Goal: Contribute content: Contribute content

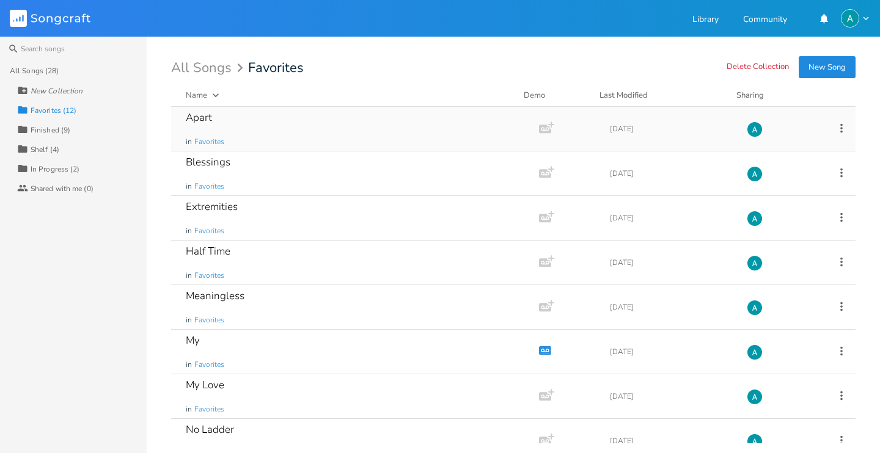
click at [282, 119] on div "Apart in Favorites" at bounding box center [353, 129] width 334 height 44
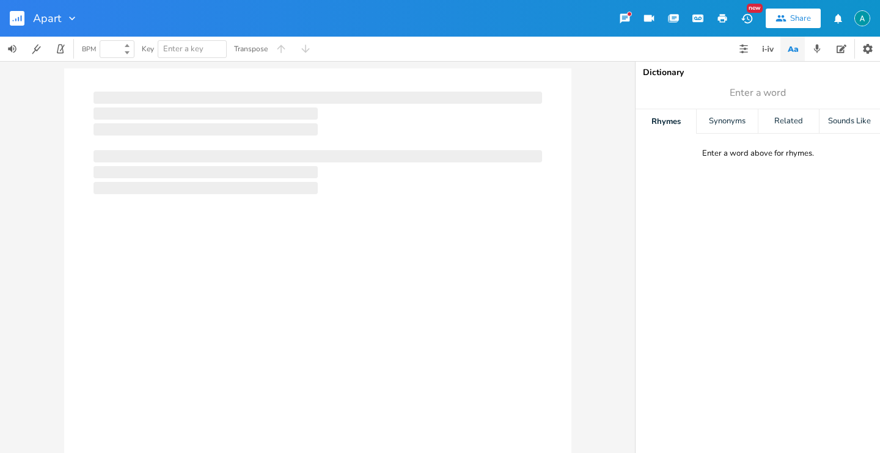
type input "100"
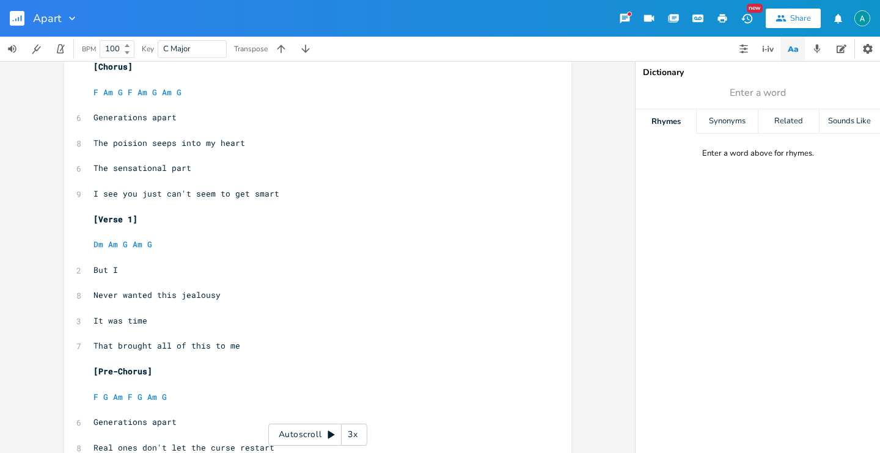
scroll to position [222, 0]
click at [812, 47] on icon "button" at bounding box center [816, 48] width 11 height 11
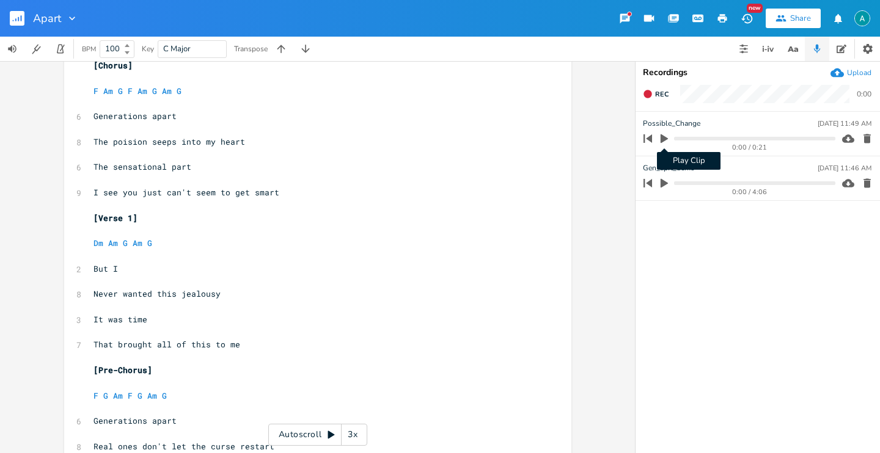
click at [669, 143] on button "Play Clip" at bounding box center [664, 139] width 16 height 20
click at [663, 139] on icon "button" at bounding box center [664, 139] width 10 height 10
click at [663, 188] on icon "button" at bounding box center [663, 183] width 11 height 11
click at [687, 186] on div "0:00 / 4:06" at bounding box center [737, 183] width 196 height 20
click at [692, 184] on progress at bounding box center [754, 183] width 161 height 4
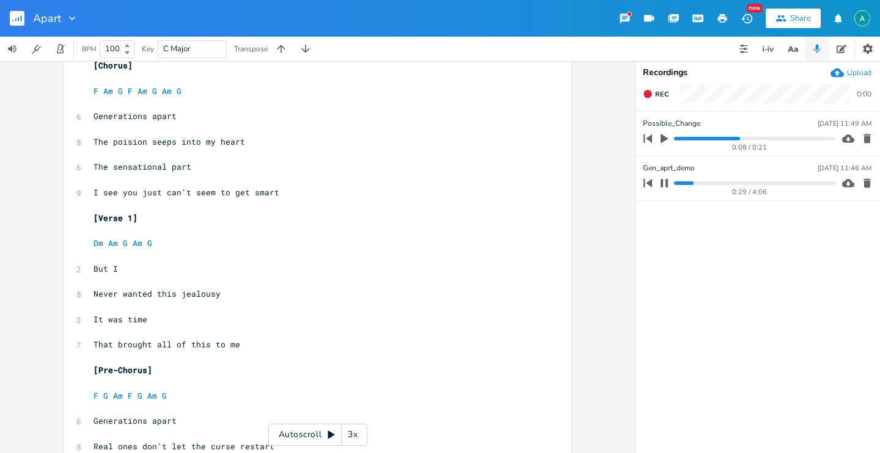
click at [729, 183] on progress at bounding box center [754, 183] width 161 height 4
click at [738, 183] on progress at bounding box center [754, 183] width 161 height 4
click at [699, 184] on progress at bounding box center [754, 183] width 161 height 4
click at [703, 182] on progress at bounding box center [754, 183] width 161 height 4
click at [665, 181] on icon "button" at bounding box center [664, 183] width 10 height 10
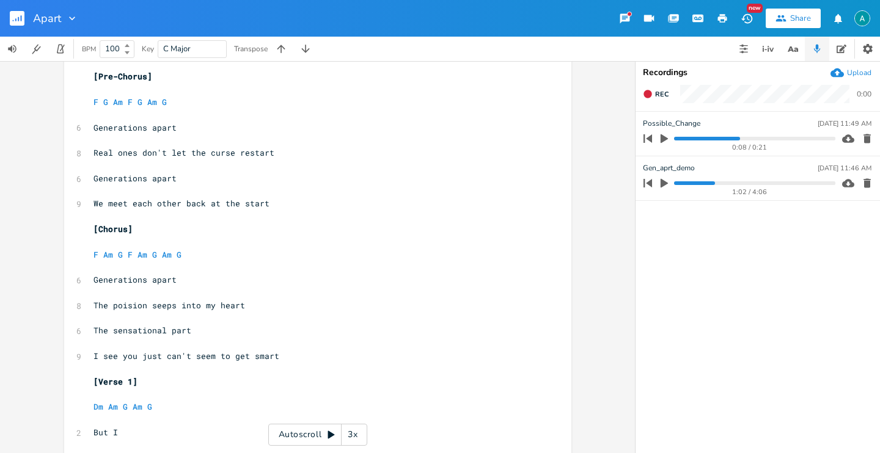
scroll to position [0, 0]
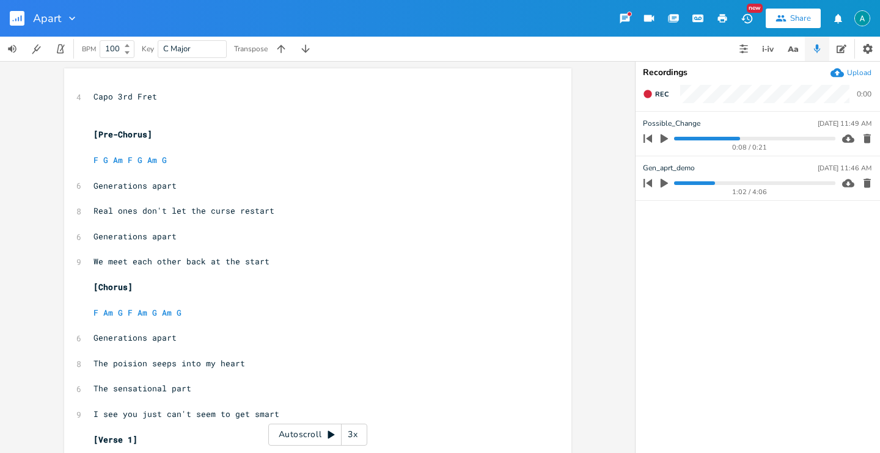
click at [283, 426] on div "Autoscroll 3x" at bounding box center [317, 435] width 99 height 22
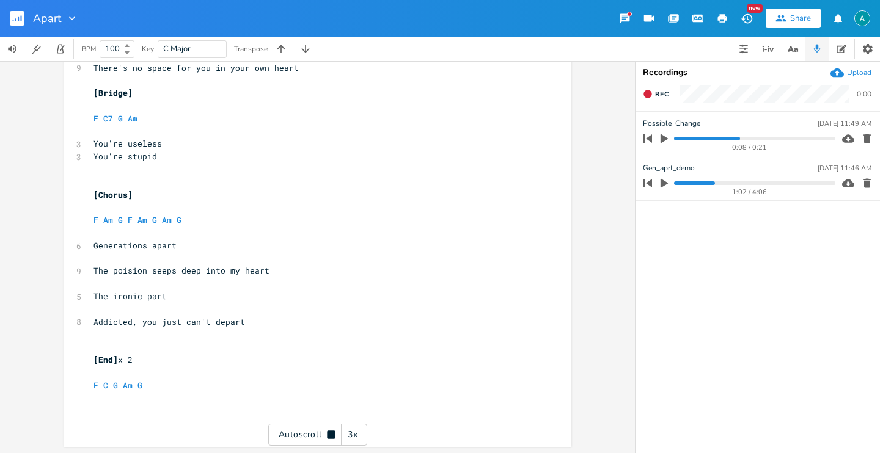
scroll to position [805, 0]
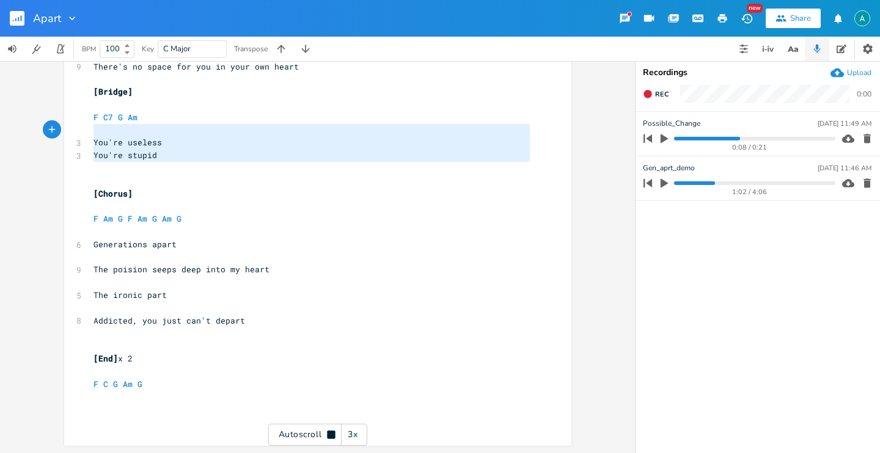
type textarea "[Bridge] F C7 G Am You're useless You're stupid"
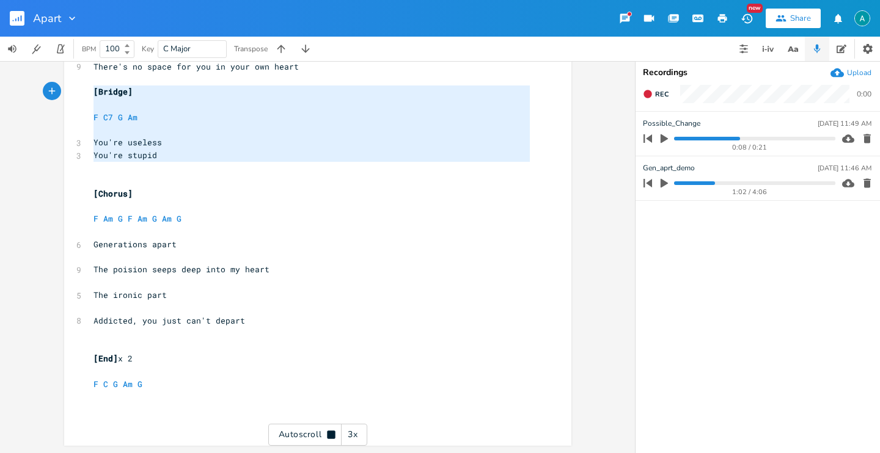
drag, startPoint x: 153, startPoint y: 174, endPoint x: 77, endPoint y: 88, distance: 114.7
type textarea "[End] x 2 F C G Am G"
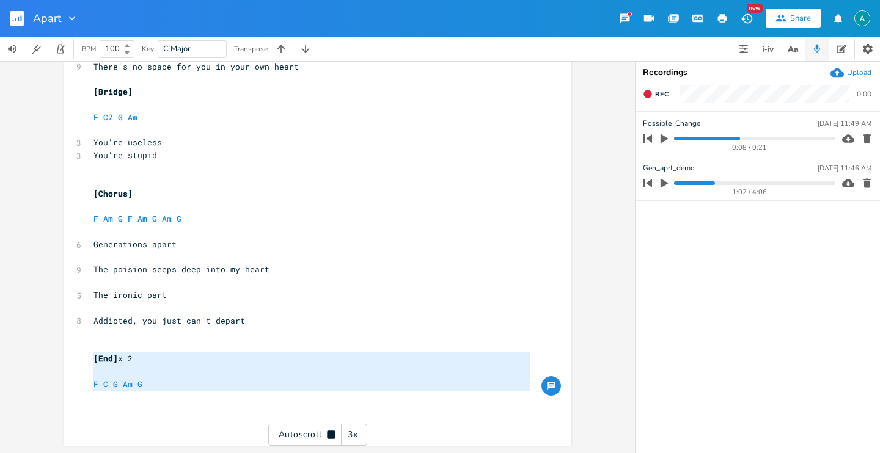
drag, startPoint x: 166, startPoint y: 392, endPoint x: 30, endPoint y: 343, distance: 144.5
paste textarea
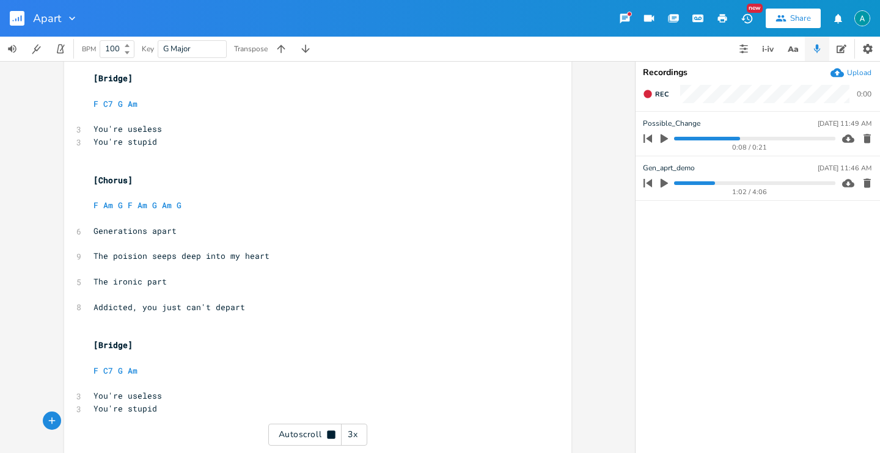
click at [108, 352] on pre "​" at bounding box center [311, 358] width 441 height 13
click at [108, 352] on pre "​" at bounding box center [311, 357] width 441 height 13
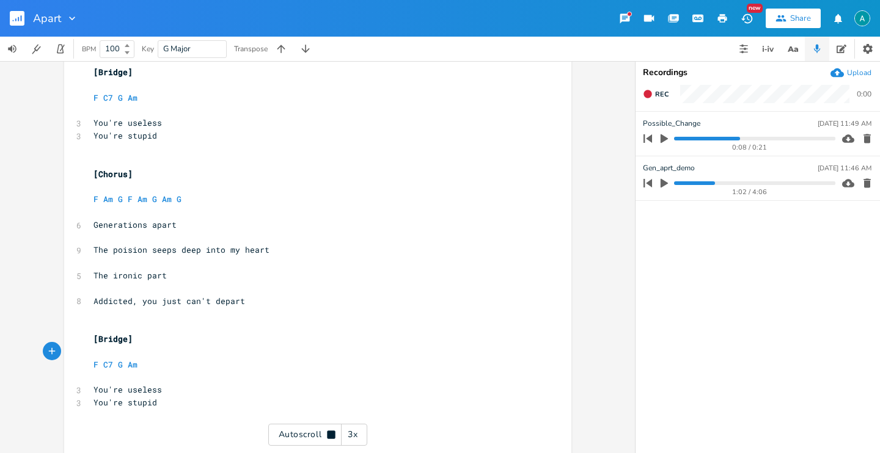
scroll to position [826, 0]
drag, startPoint x: 306, startPoint y: 444, endPoint x: 266, endPoint y: 411, distance: 51.6
click at [305, 443] on div "Autoscroll 3x" at bounding box center [317, 435] width 99 height 22
click at [108, 335] on span "[Bridge]" at bounding box center [112, 337] width 39 height 11
click at [108, 334] on span "[Bridge]" at bounding box center [112, 337] width 39 height 11
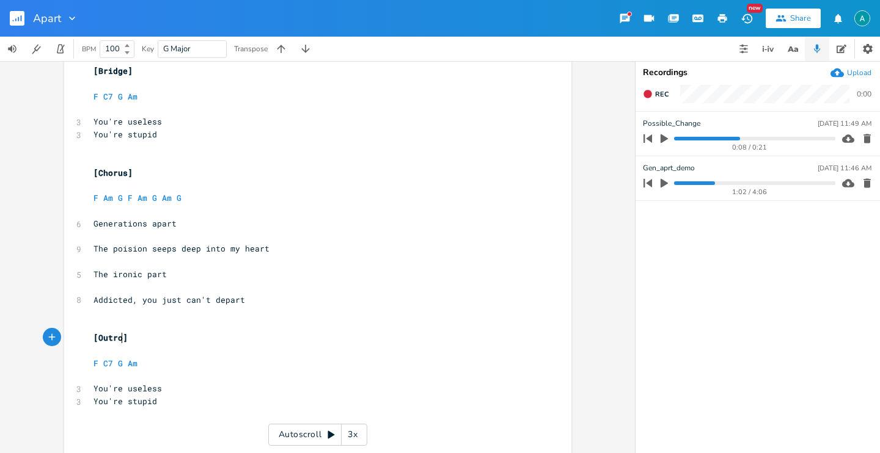
type textarea "Outro"
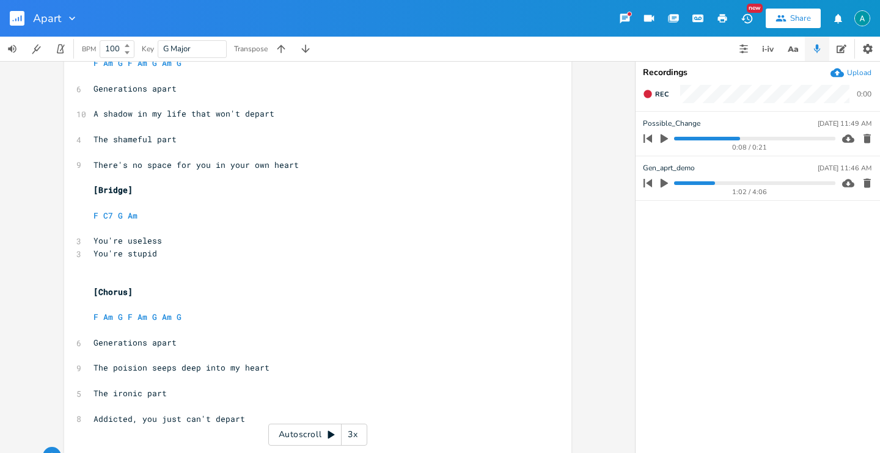
scroll to position [525, 0]
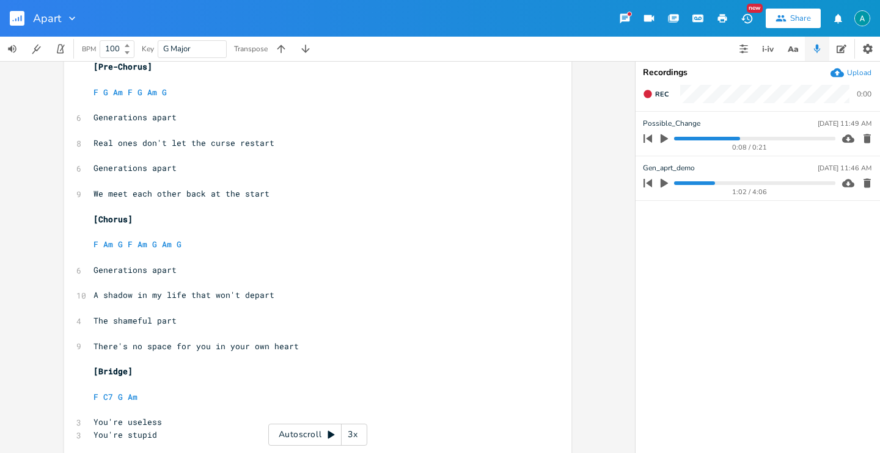
click at [117, 323] on span "The shameful part" at bounding box center [134, 320] width 83 height 11
type textarea "ashamed"
click at [791, 42] on icon "button" at bounding box center [792, 49] width 15 height 15
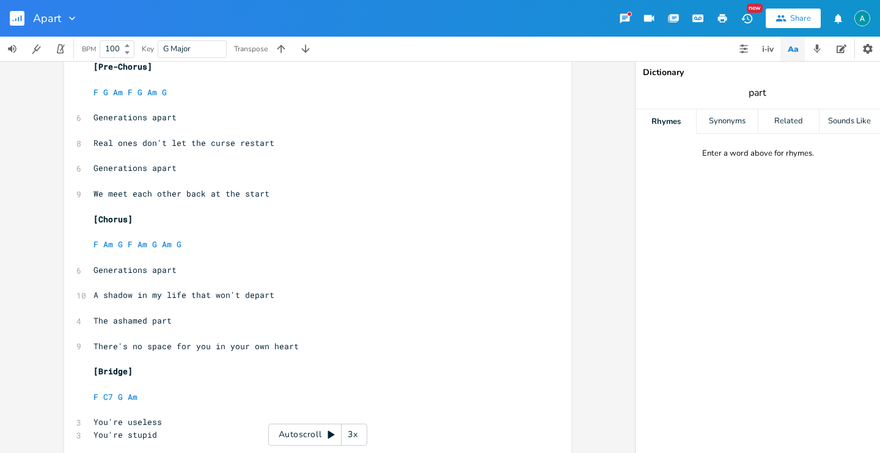
type input "part"
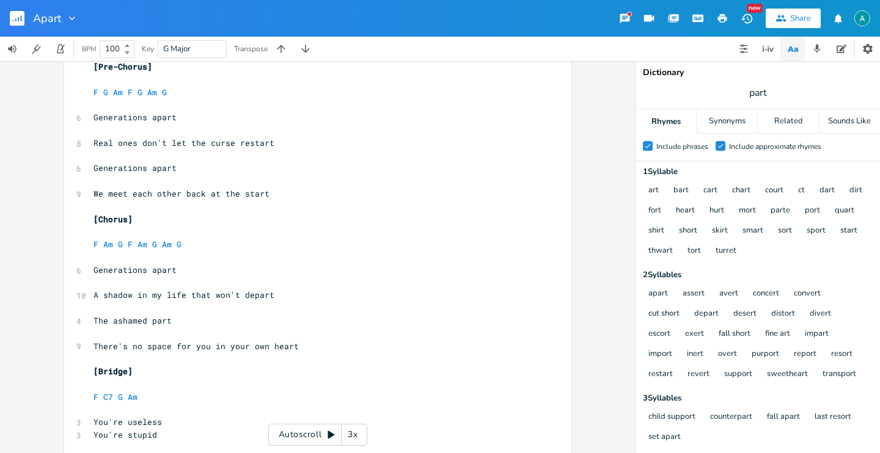
click at [726, 143] on label "Check Include approximate rhymes" at bounding box center [768, 147] width 106 height 12
click at [715, 143] on input "Check Include approximate rhymes" at bounding box center [715, 146] width 0 height 8
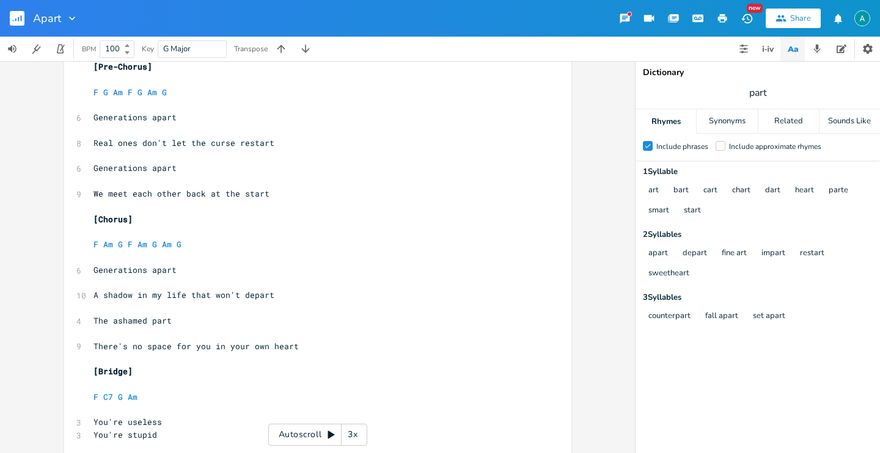
scroll to position [0, 0]
click at [119, 321] on span "The ashamed part" at bounding box center [132, 320] width 78 height 11
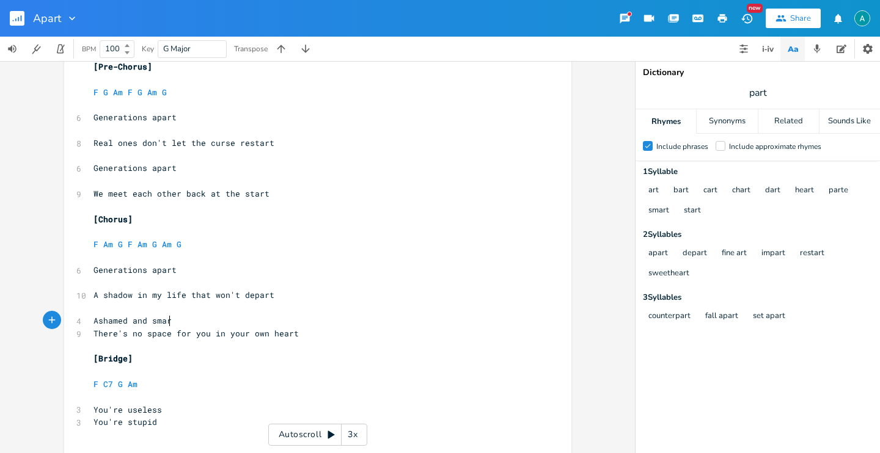
type textarea "Ashamed and smart"
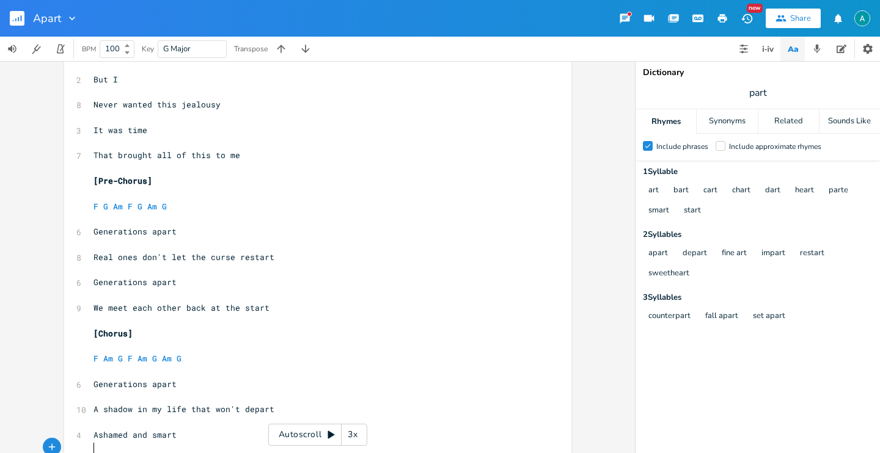
scroll to position [351, 0]
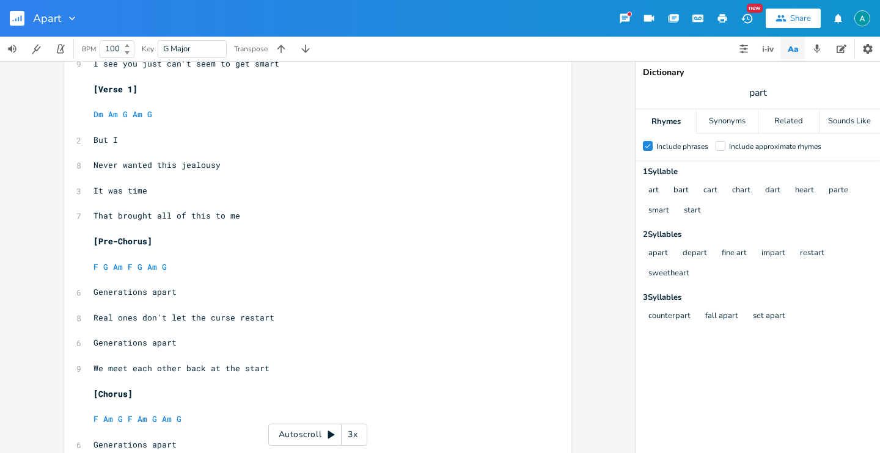
click at [101, 137] on span "But I" at bounding box center [105, 139] width 24 height 11
type textarea "And"
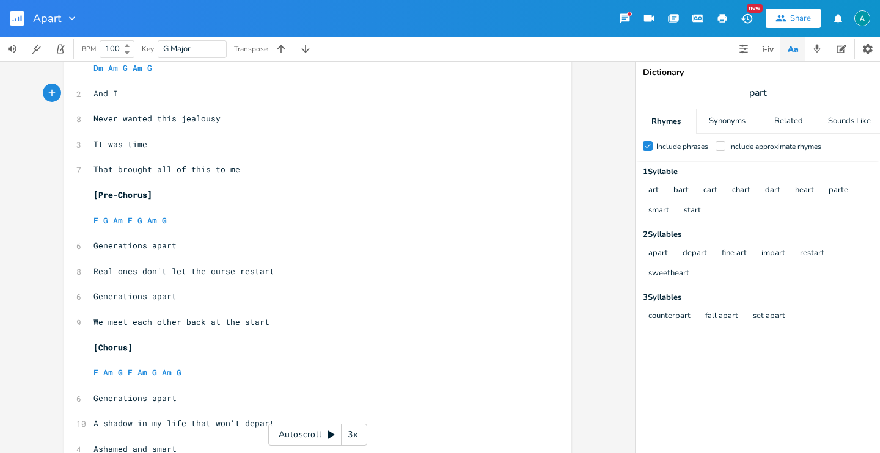
scroll to position [588, 0]
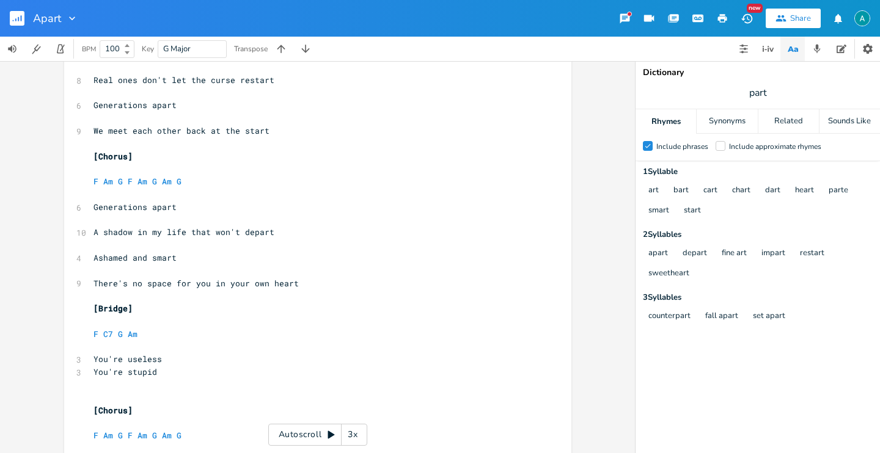
click at [146, 254] on span "Ashamed and smart" at bounding box center [134, 257] width 83 height 11
type textarea "too"
click at [790, 46] on icon "button" at bounding box center [792, 49] width 15 height 15
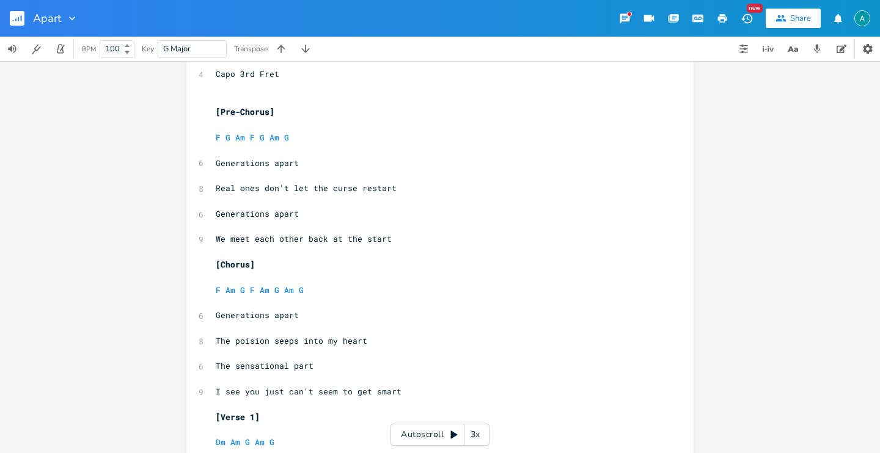
scroll to position [0, 0]
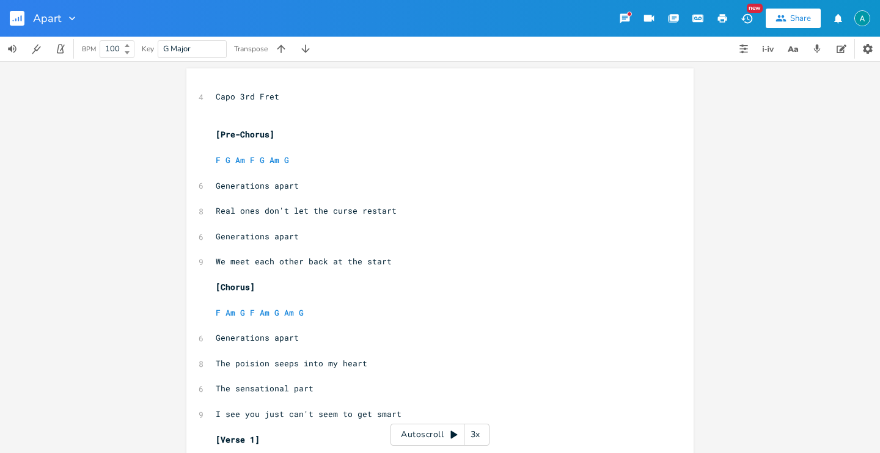
click at [436, 434] on div "Autoscroll 3x" at bounding box center [439, 435] width 99 height 22
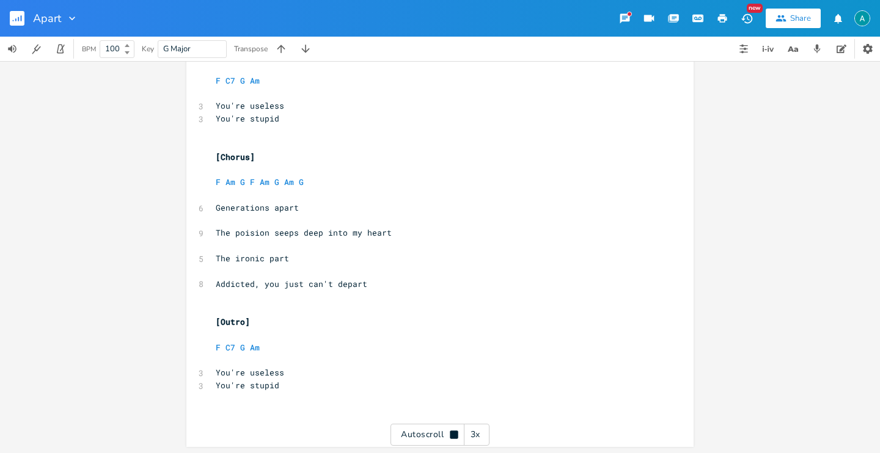
scroll to position [843, 0]
click at [265, 282] on span "Addicted, you just can't depart" at bounding box center [291, 282] width 151 height 11
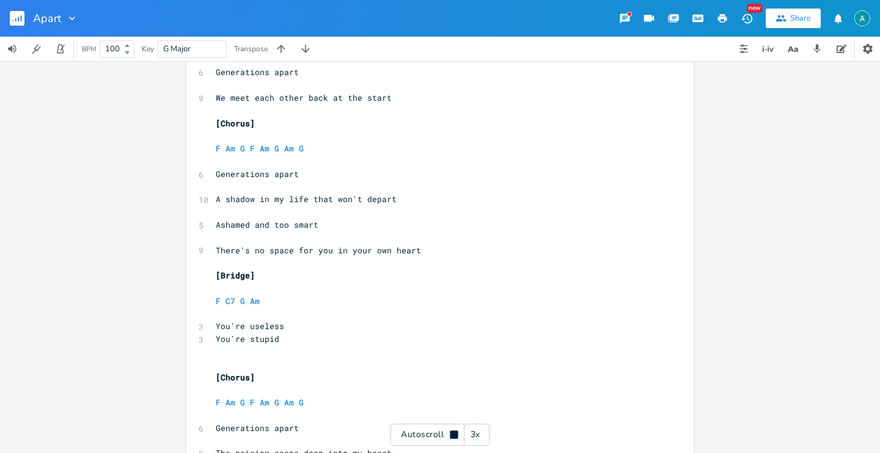
type textarea "I"
click at [405, 432] on div "Autoscroll 3x" at bounding box center [439, 435] width 99 height 22
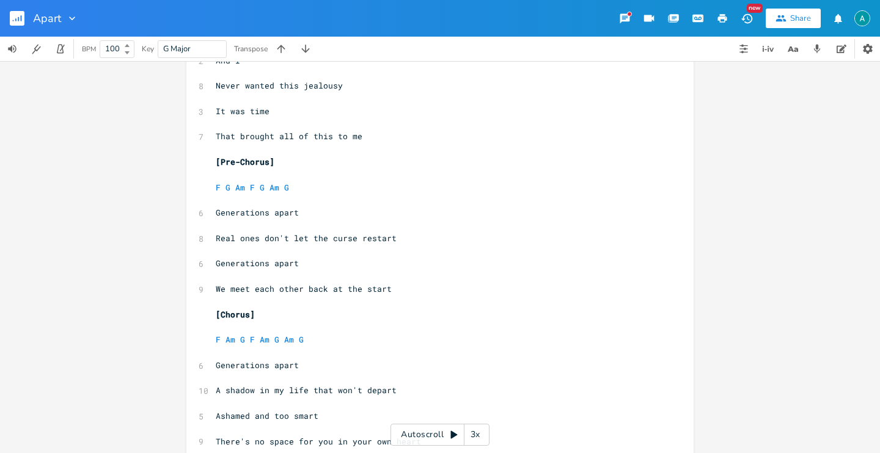
scroll to position [450, 0]
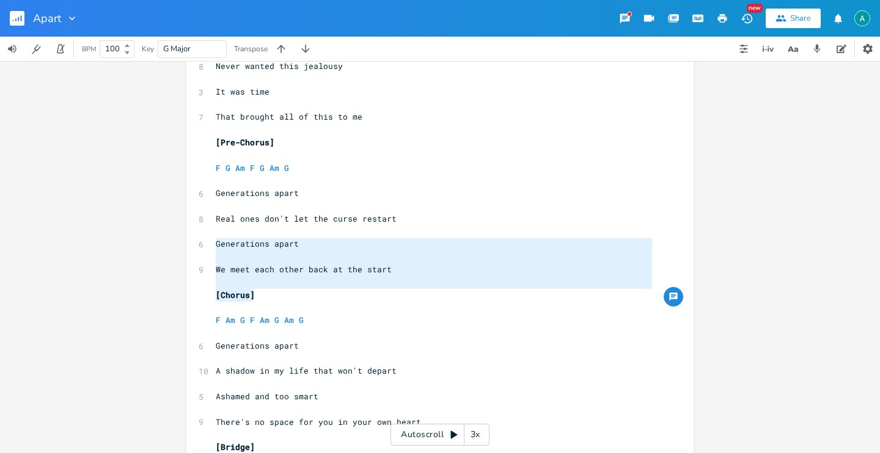
type textarea "Generations apart We meet each other back at the start"
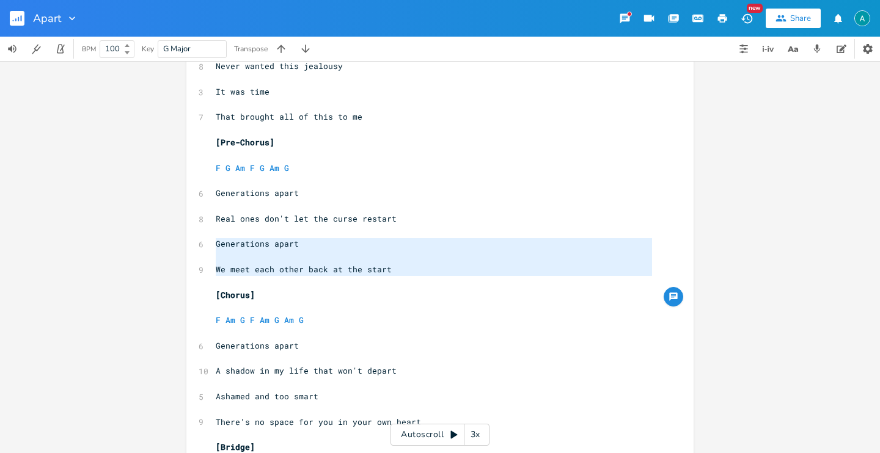
drag, startPoint x: 214, startPoint y: 244, endPoint x: 407, endPoint y: 280, distance: 196.2
click at [407, 280] on div "4 Capo 3rd Fret ​ ​ [Pre-Chorus] ​ F G Am F G Am G ​ 6 Generations apart ​ 8 Re…" at bounding box center [433, 231] width 441 height 1181
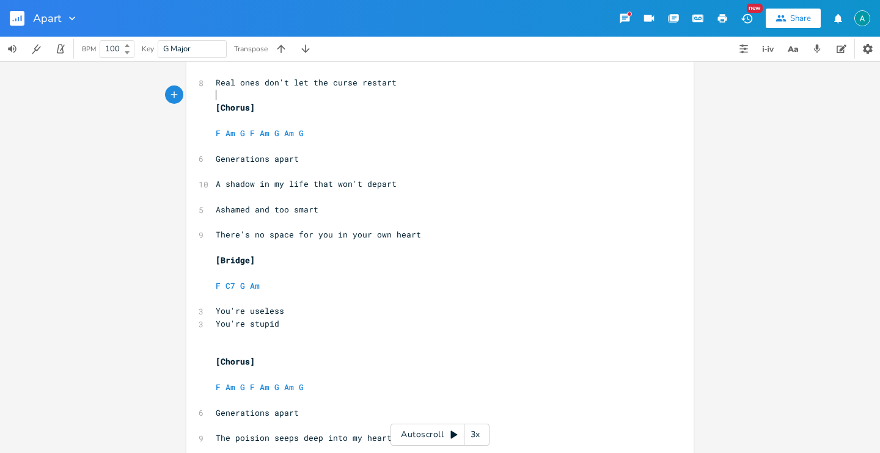
scroll to position [603, 0]
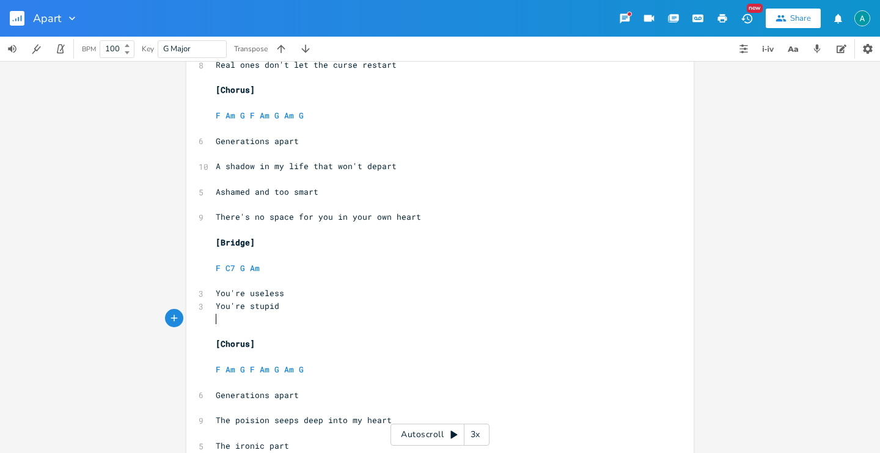
click at [253, 324] on pre "​" at bounding box center [433, 319] width 441 height 13
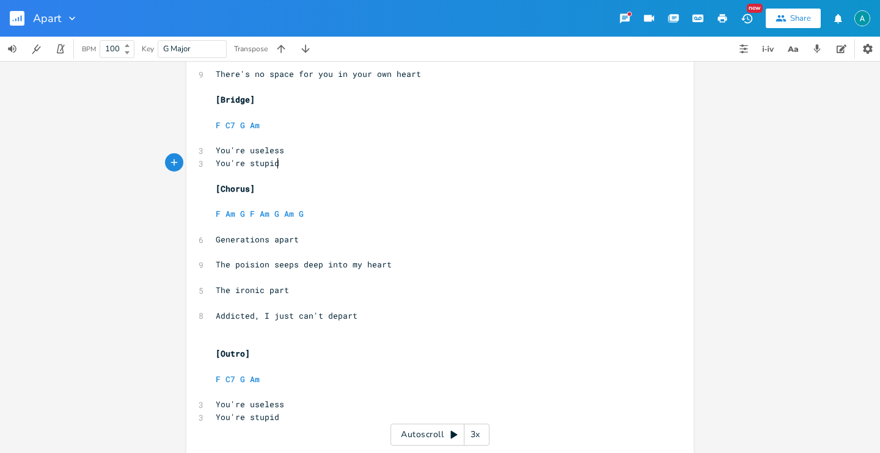
scroll to position [779, 0]
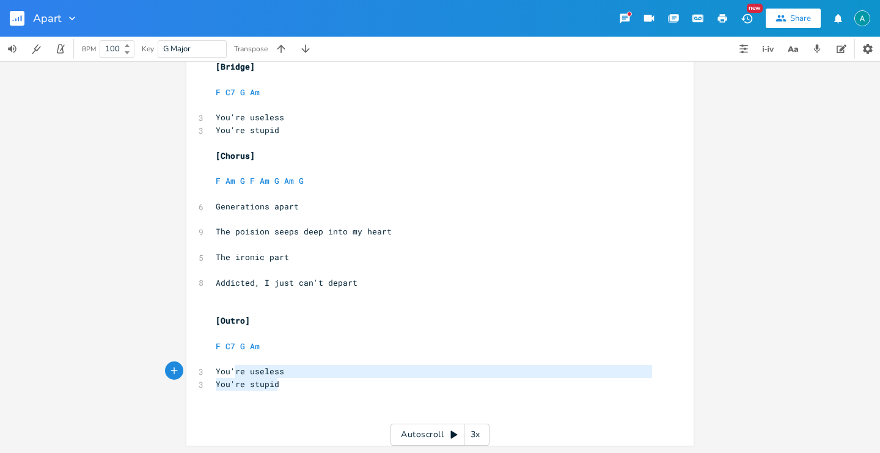
type textarea "You're useless You're stupid"
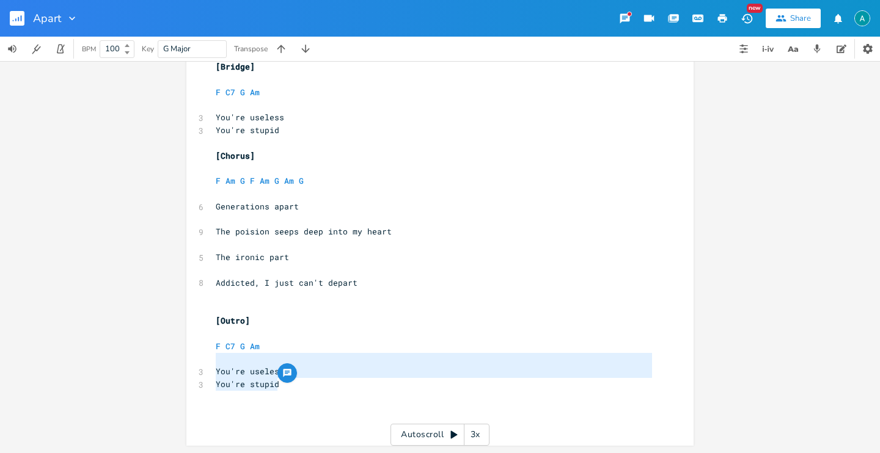
drag, startPoint x: 282, startPoint y: 384, endPoint x: 210, endPoint y: 354, distance: 78.6
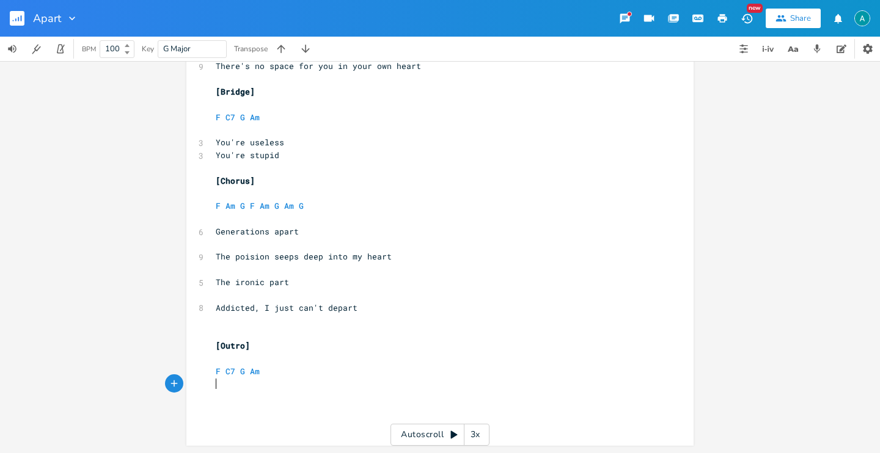
scroll to position [754, 0]
click at [269, 370] on pre "F C7 G Am" at bounding box center [433, 372] width 441 height 13
type textarea "G"
click at [293, 381] on li "G" at bounding box center [278, 385] width 37 height 13
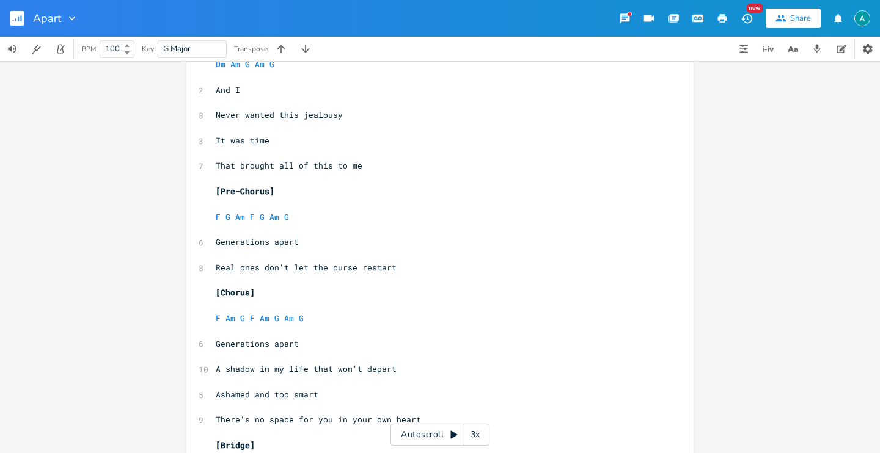
scroll to position [0, 0]
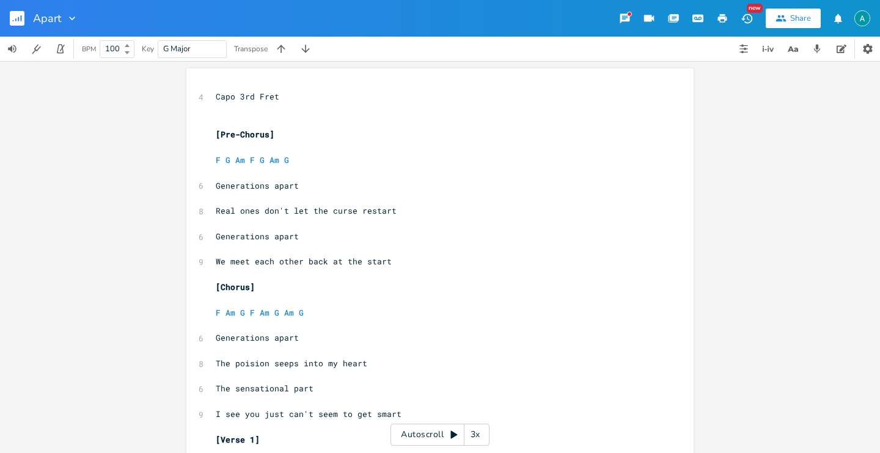
click at [411, 431] on div "Autoscroll 3x" at bounding box center [439, 435] width 99 height 22
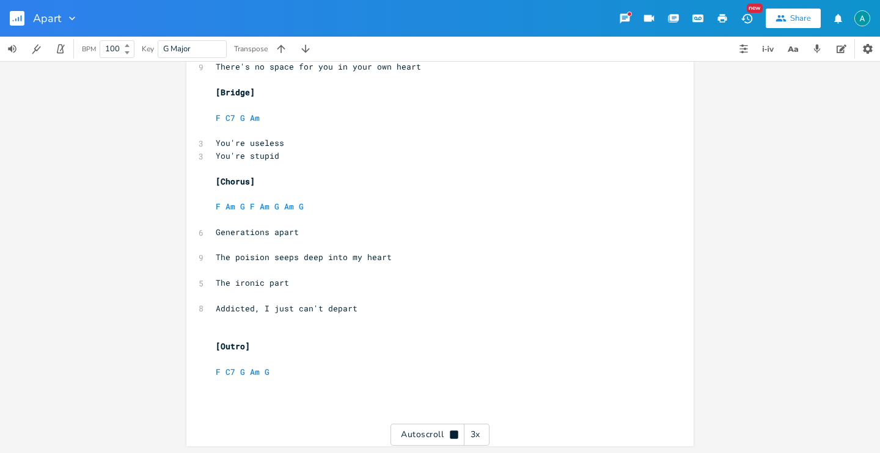
scroll to position [754, 0]
click at [434, 442] on div "Autoscroll 3x" at bounding box center [439, 435] width 99 height 22
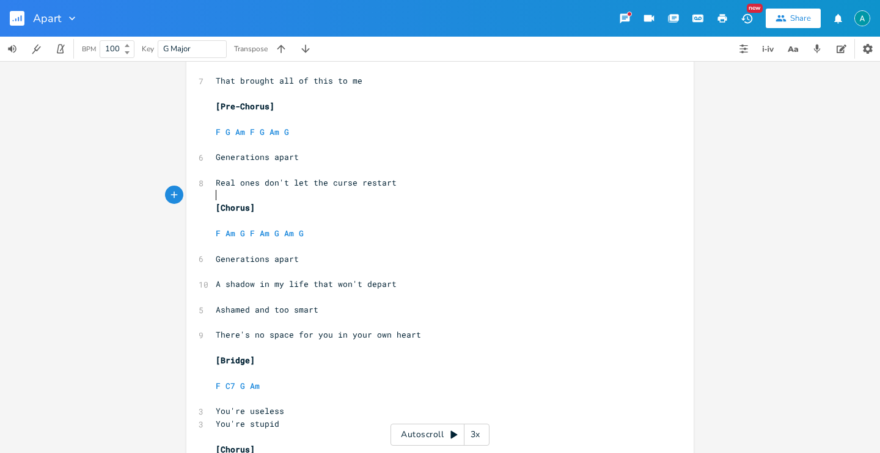
scroll to position [0, 0]
type textarea "[Pre-Chorus] F G Am F G Am G Generations apart Real ones don't let the curse re…"
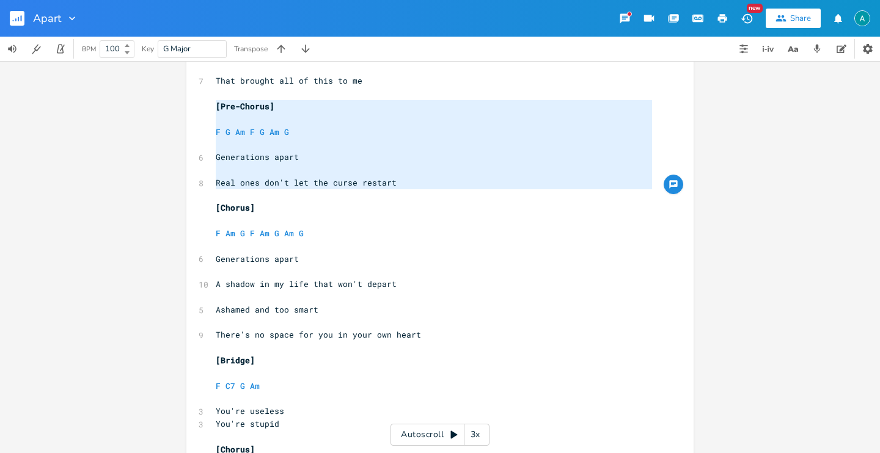
drag, startPoint x: 404, startPoint y: 194, endPoint x: 173, endPoint y: 103, distance: 247.6
click at [173, 103] on div "[Pre-Chorus] F G Am F G Am G Generations apart Real ones don't let the curse re…" at bounding box center [440, 257] width 880 height 392
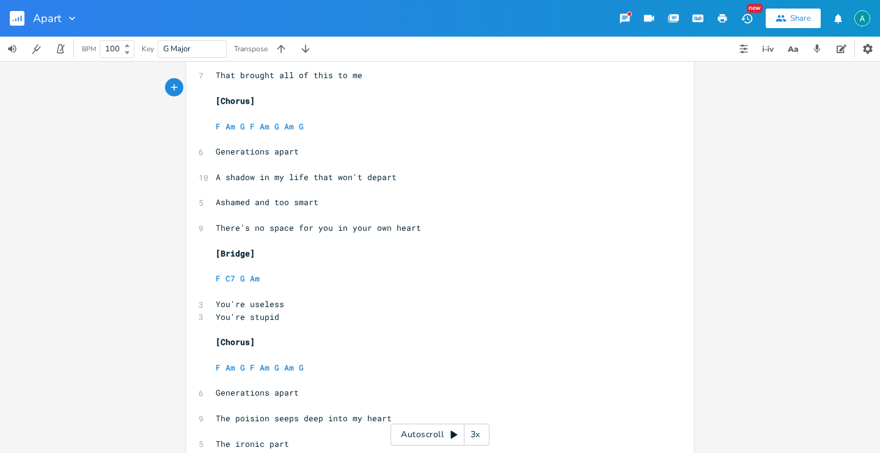
scroll to position [501, 0]
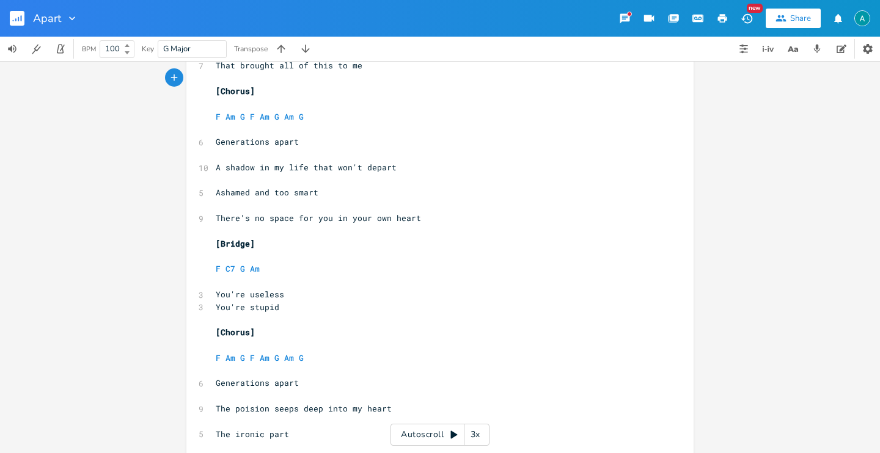
click at [15, 18] on rect "button" at bounding box center [17, 18] width 15 height 15
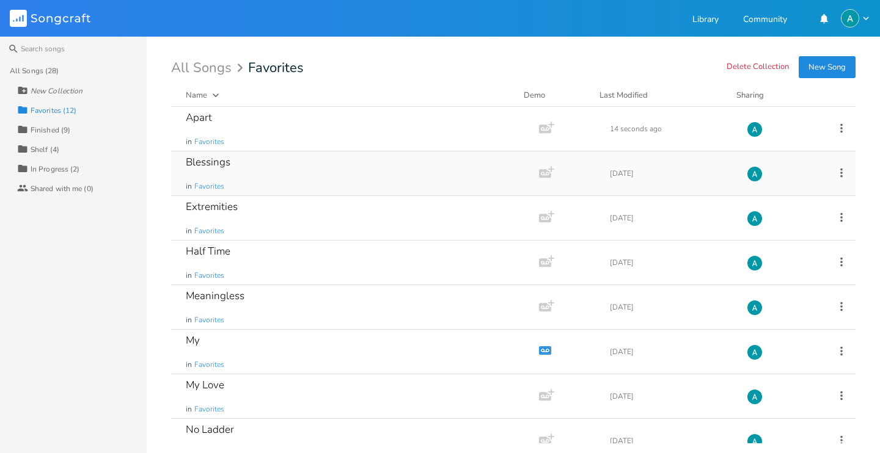
click at [315, 169] on div "Blessings in Favorites" at bounding box center [353, 173] width 334 height 44
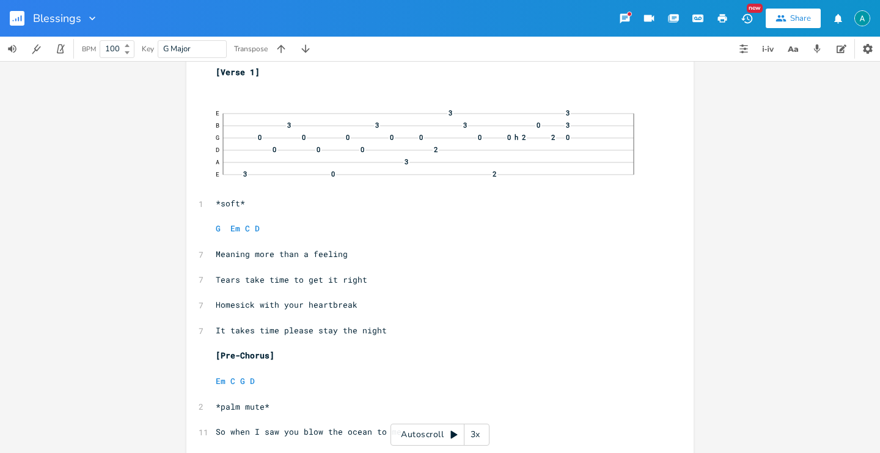
scroll to position [146, 0]
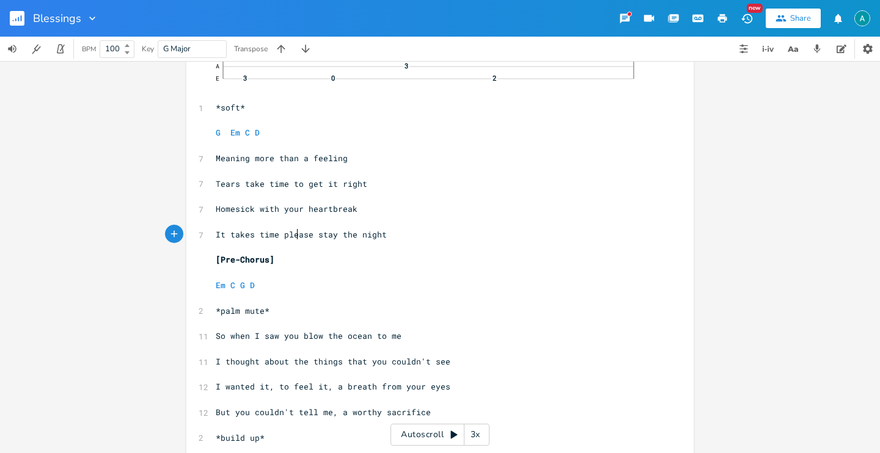
click at [291, 232] on span "It takes time please stay the night" at bounding box center [301, 234] width 171 height 11
drag, startPoint x: 291, startPoint y: 232, endPoint x: 278, endPoint y: 235, distance: 13.2
click at [291, 232] on span "It takes time please stay the night" at bounding box center [301, 234] width 171 height 11
type textarea "just"
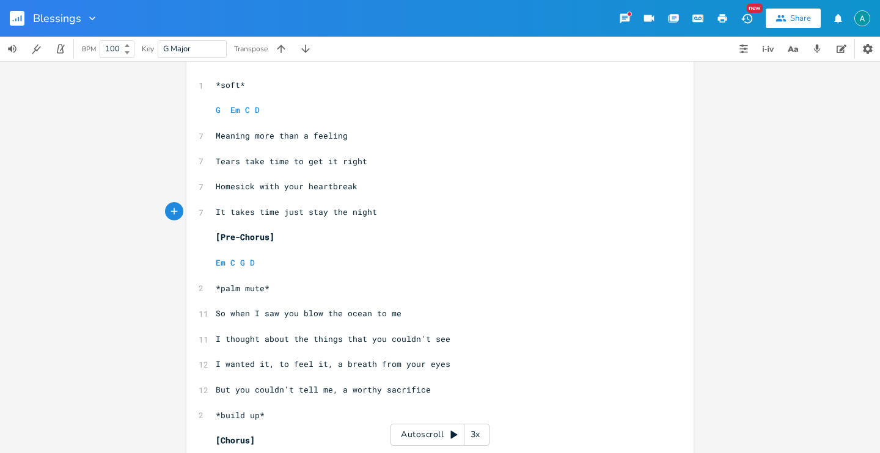
scroll to position [284, 0]
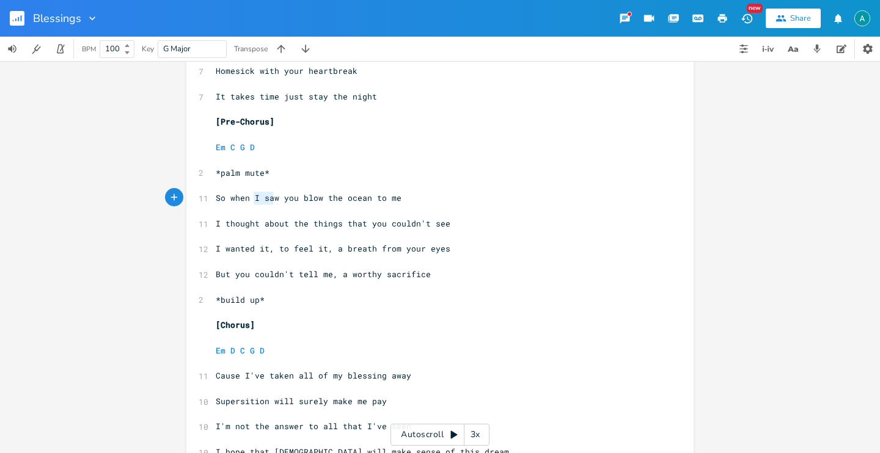
type textarea "I saw"
drag, startPoint x: 250, startPoint y: 198, endPoint x: 278, endPoint y: 197, distance: 27.5
click at [278, 197] on span "So when I saw you blow the ocean to me" at bounding box center [309, 197] width 186 height 11
type textarea "finally"
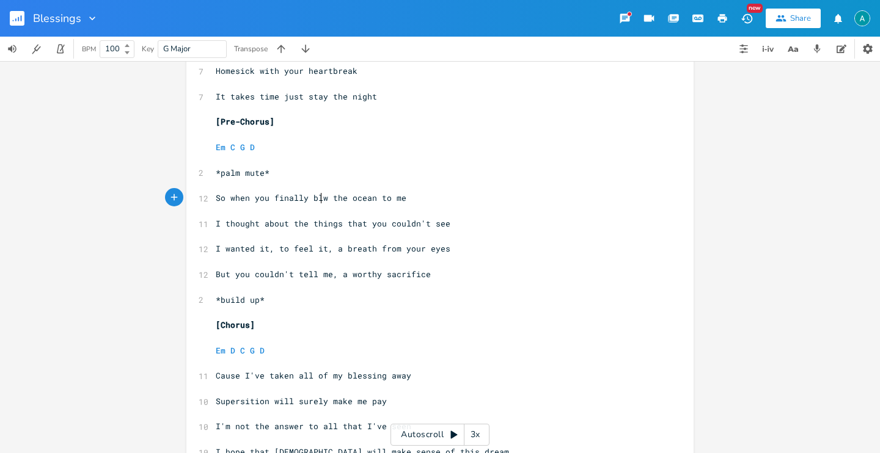
type textarea "e"
click at [262, 249] on span "I wanted it, to feel it, a breath from your eyes" at bounding box center [333, 248] width 235 height 11
type textarea "it"
click at [262, 249] on span "I wanted it, to feel it, a breath from your eyes" at bounding box center [333, 248] width 235 height 11
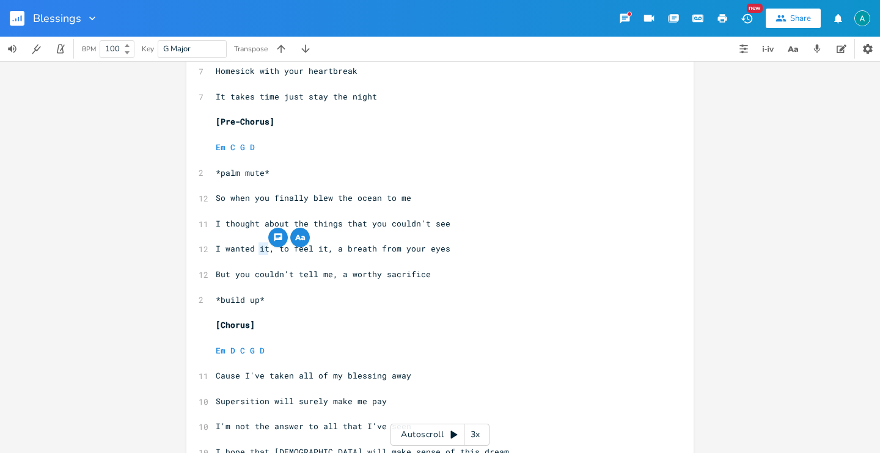
click at [264, 282] on pre "​" at bounding box center [433, 287] width 441 height 13
click at [261, 252] on span "I wanted it, to feel it, a breath from your eyes" at bounding box center [333, 248] width 235 height 11
type textarea "you"
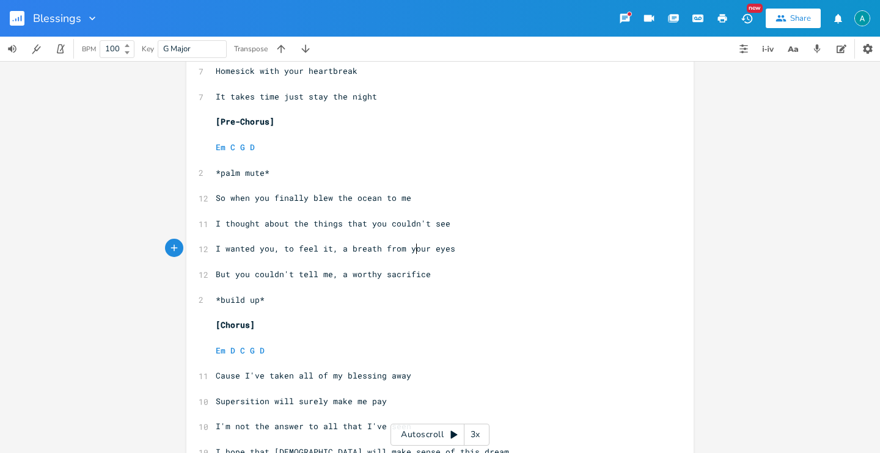
click at [410, 244] on span "I wanted you, to feel it, a breath from your eyes" at bounding box center [335, 248] width 239 height 11
type textarea "my"
click at [258, 251] on span "I wanted you, to feel it, a breath from my eyes" at bounding box center [331, 248] width 230 height 11
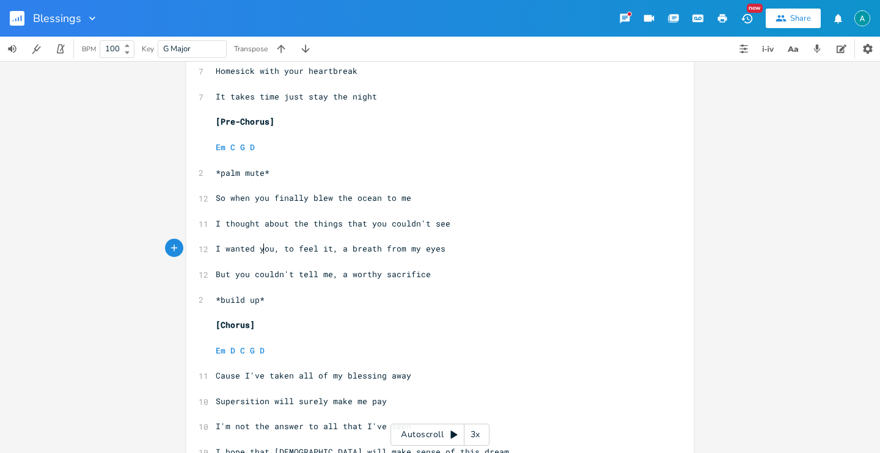
type textarea "you"
click at [257, 251] on span "I wanted you, to feel it, a breath from my eyes" at bounding box center [331, 248] width 230 height 11
click at [247, 270] on span "But you couldn't tell me, a worthy sacrifice" at bounding box center [323, 274] width 215 height 11
click at [287, 192] on span "So when you finally blew the ocean to me" at bounding box center [313, 197] width 195 height 11
type textarea "finally"
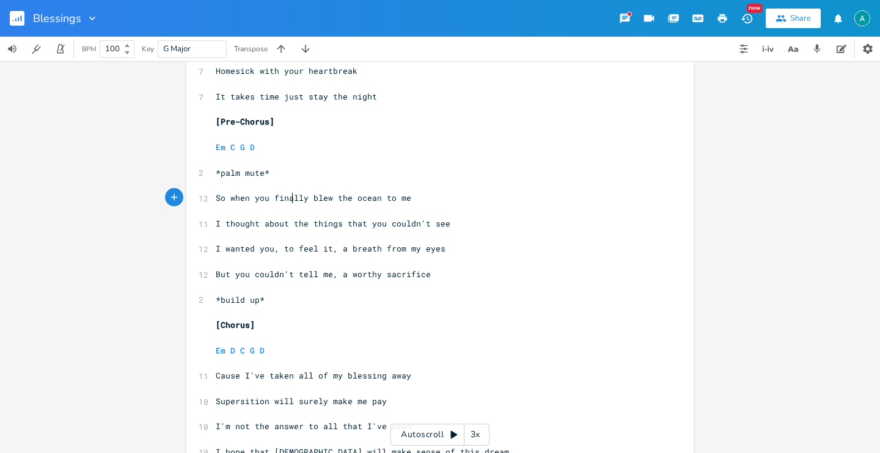
click at [287, 192] on span "So when you finally blew the ocean to me" at bounding box center [313, 197] width 195 height 11
type textarea "your"
type textarea "it"
type textarea "I saw"
click at [269, 266] on pre "​" at bounding box center [433, 261] width 441 height 13
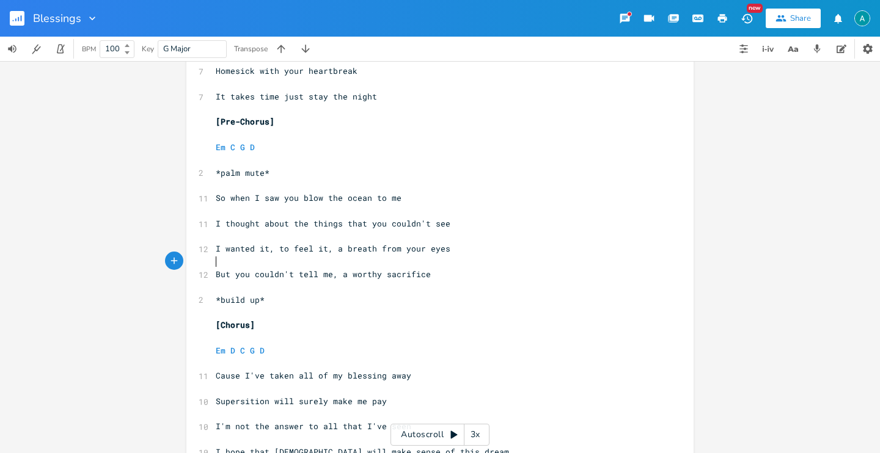
click at [405, 250] on span "I wanted it, to feel it, a breath from your eyes" at bounding box center [333, 248] width 235 height 11
type textarea "my"
drag, startPoint x: 275, startPoint y: 246, endPoint x: 261, endPoint y: 250, distance: 14.7
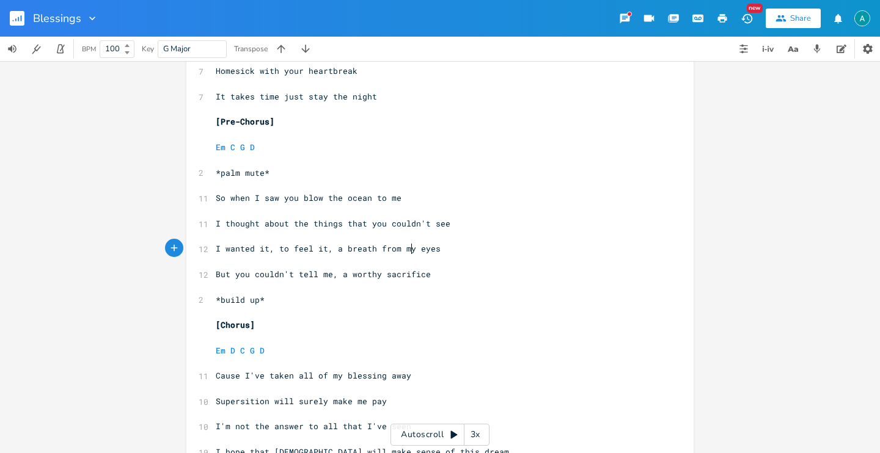
click at [274, 246] on span "I wanted it, to feel it, a breath from my eyes" at bounding box center [328, 248] width 225 height 11
type textarea "you"
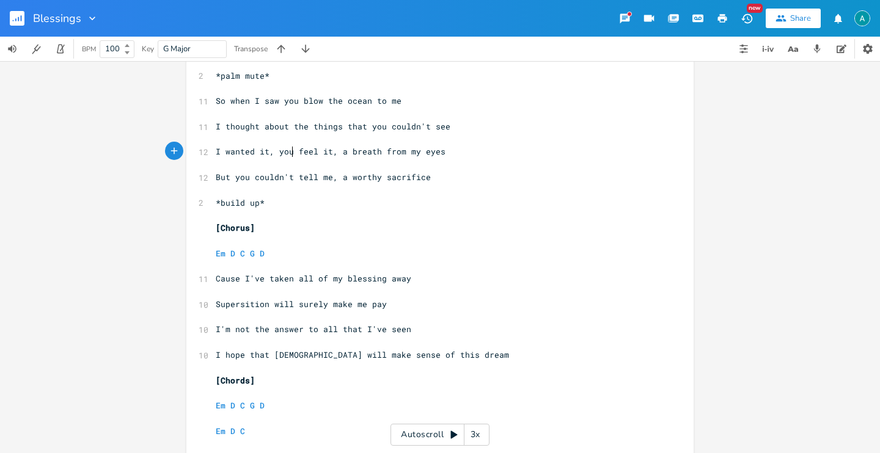
scroll to position [385, 0]
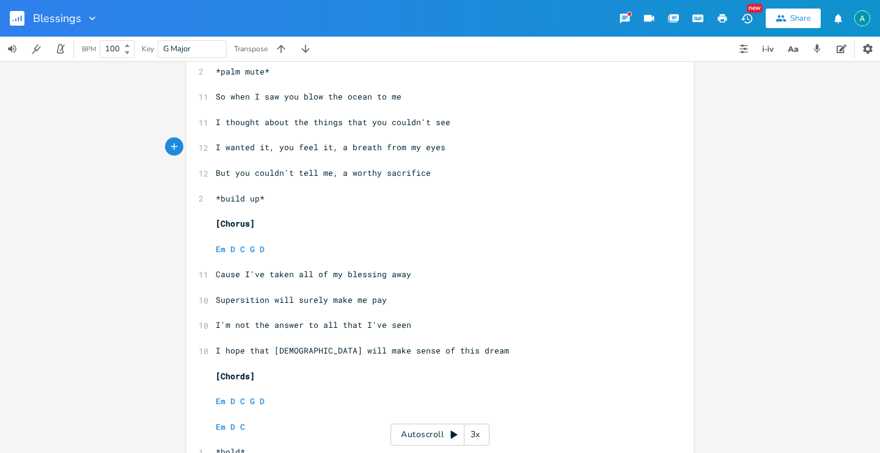
click at [230, 279] on pre "Cause I've taken all of my blessing away" at bounding box center [433, 274] width 441 height 13
type textarea "Cause"
click at [230, 280] on pre "Cause I've taken all of my blessing away" at bounding box center [433, 274] width 441 height 13
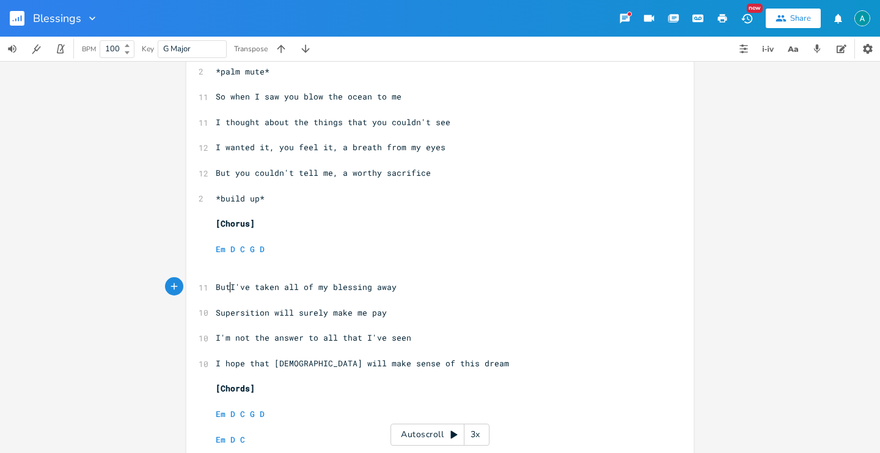
type textarea "But"
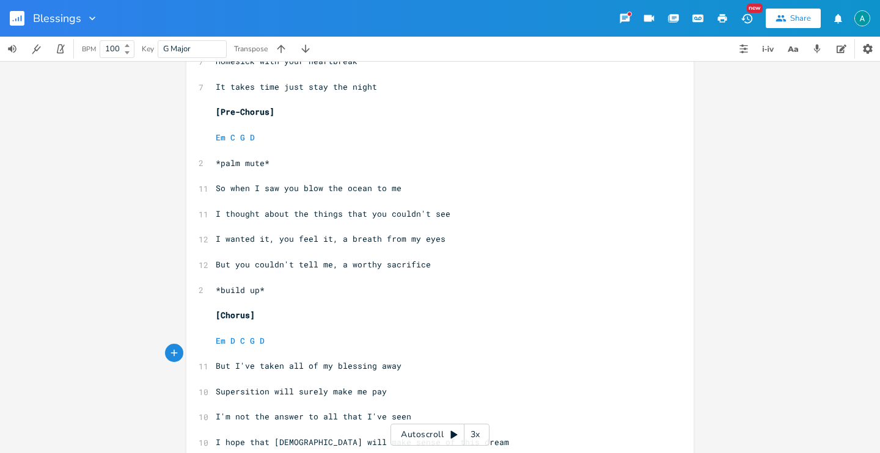
scroll to position [274, 0]
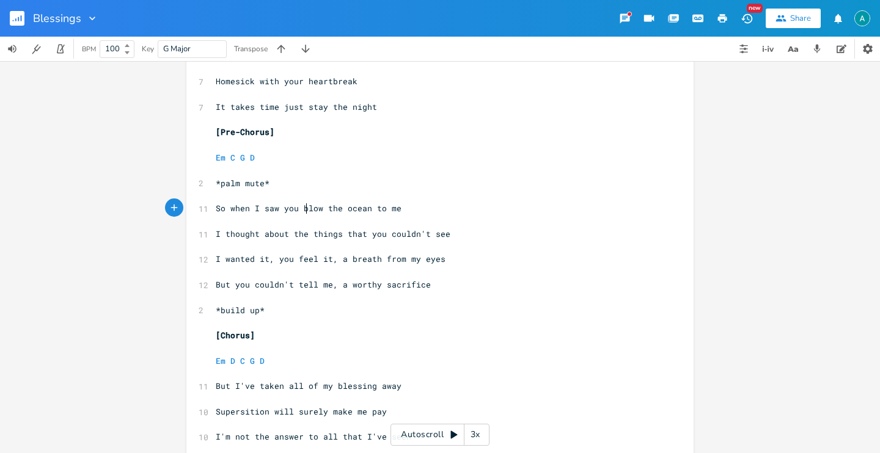
click at [303, 214] on pre "So when I saw you blow the ocean to me" at bounding box center [433, 208] width 441 height 13
type textarea "open your heart"
type textarea "oh"
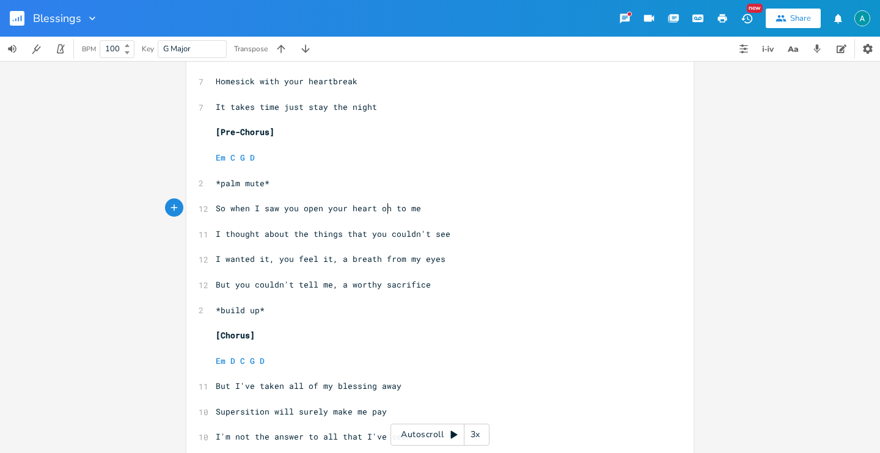
scroll to position [0, 10]
drag, startPoint x: 215, startPoint y: 259, endPoint x: 192, endPoint y: 266, distance: 24.2
click at [216, 259] on span "I wanted it, you feel it, a breath from my eyes" at bounding box center [331, 258] width 230 height 11
type textarea "You"
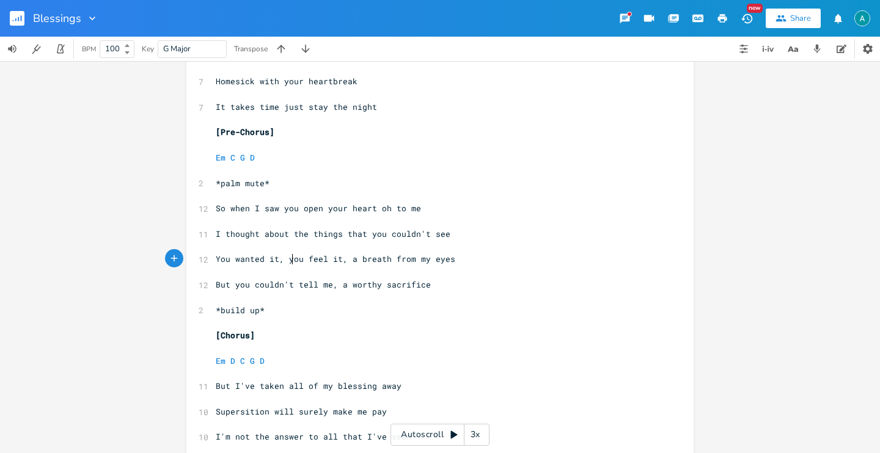
click at [289, 255] on span "You wanted it, you feel it, a breath from my eyes" at bounding box center [335, 258] width 239 height 11
type textarea "to"
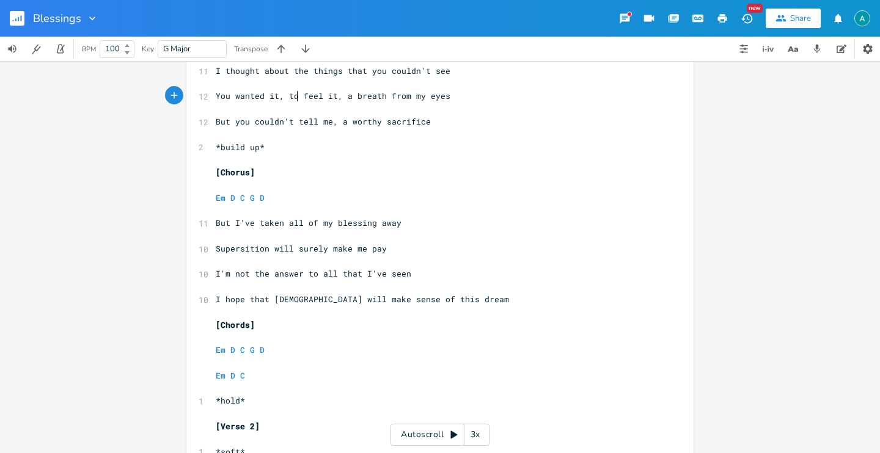
scroll to position [443, 0]
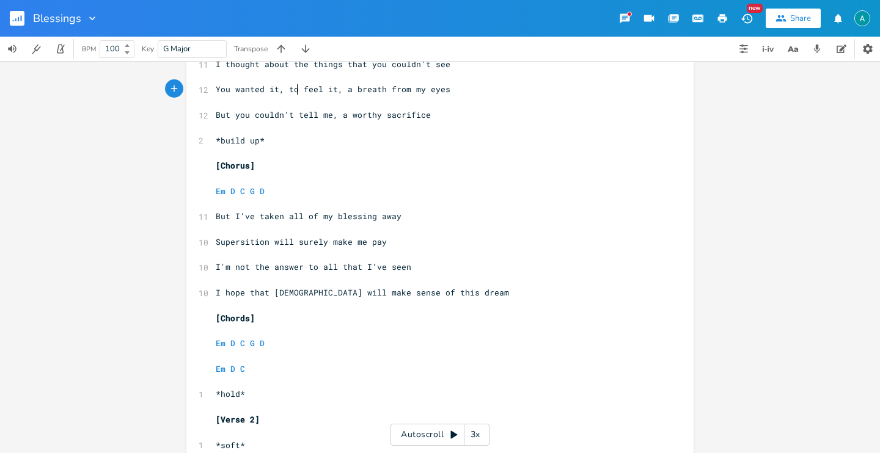
click at [218, 210] on pre "But I've taken all of my blessing away" at bounding box center [433, 216] width 441 height 13
click at [216, 222] on pre "But I've taken all of my blessing away" at bounding box center [433, 216] width 441 height 13
type textarea "Cause"
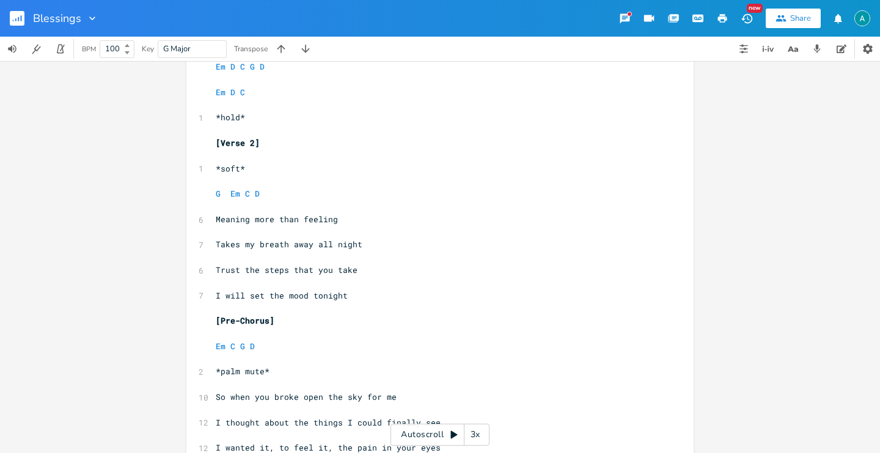
scroll to position [721, 0]
drag, startPoint x: 213, startPoint y: 294, endPoint x: 275, endPoint y: 297, distance: 63.0
click at [275, 297] on span "I will set the mood tonight" at bounding box center [282, 294] width 132 height 11
type textarea "I will set th"
click at [241, 294] on span "I will set the mood tonight" at bounding box center [282, 294] width 132 height 11
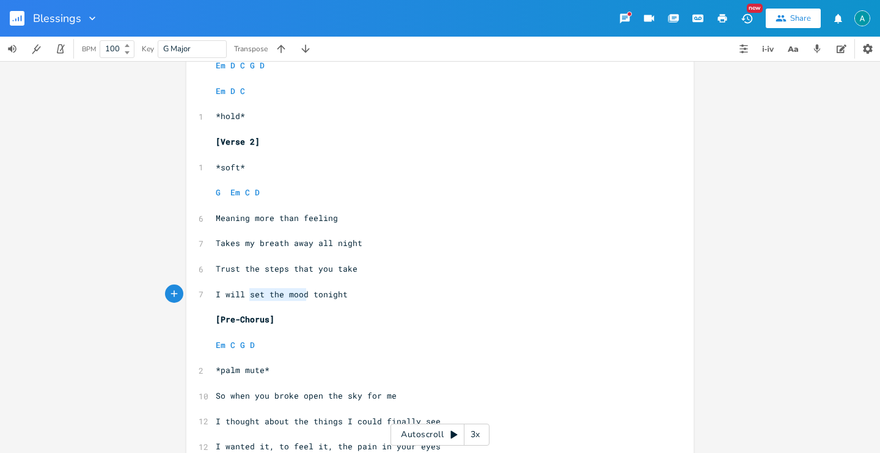
drag, startPoint x: 247, startPoint y: 293, endPoint x: 301, endPoint y: 299, distance: 54.1
click at [301, 299] on span "I will set the mood tonight" at bounding box center [282, 294] width 132 height 11
type textarea "it right"
type textarea "oh"
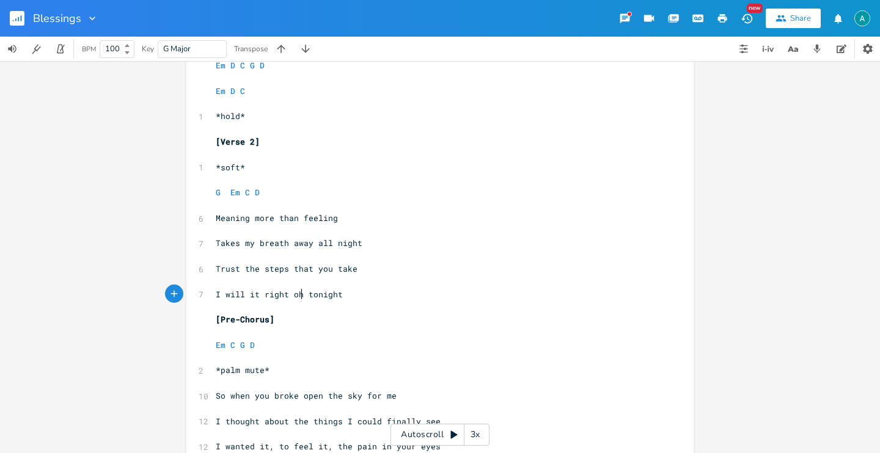
click at [294, 295] on span "I will it right oh tonight" at bounding box center [279, 294] width 127 height 11
type textarea "four"
type textarea "r ypu"
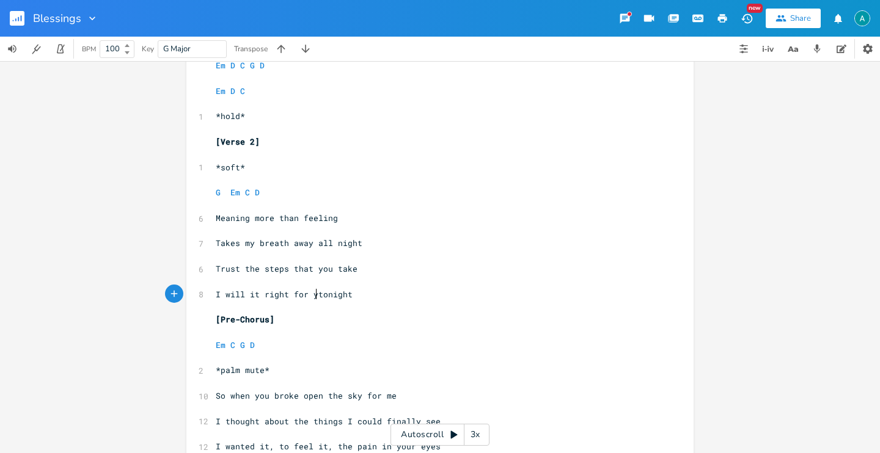
scroll to position [0, 5]
type textarea "ou"
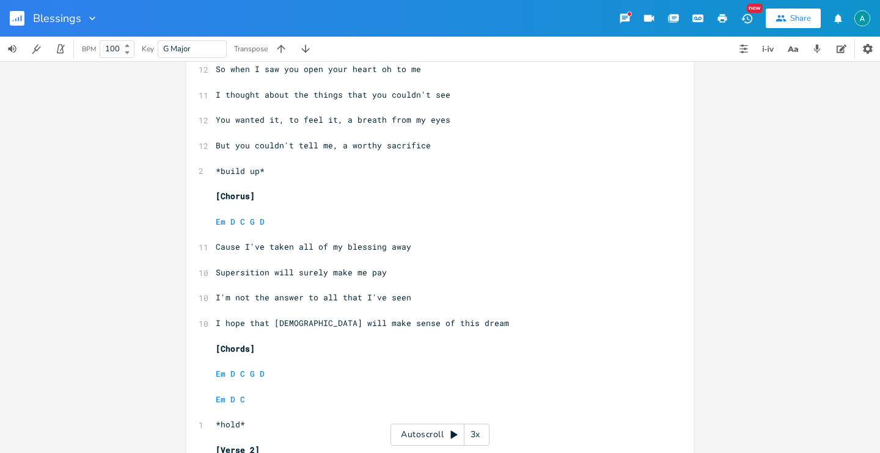
scroll to position [262, 0]
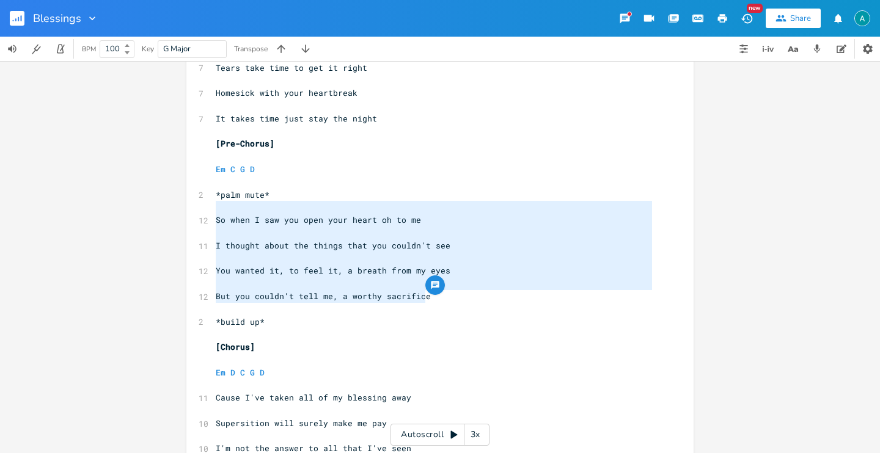
type textarea "So when I saw you open your heart oh to me I thought about the things that you …"
drag, startPoint x: 436, startPoint y: 291, endPoint x: 128, endPoint y: 223, distance: 314.8
click at [128, 223] on div "So when I saw you open your heart oh to me I thought about the things that you …" at bounding box center [440, 257] width 880 height 392
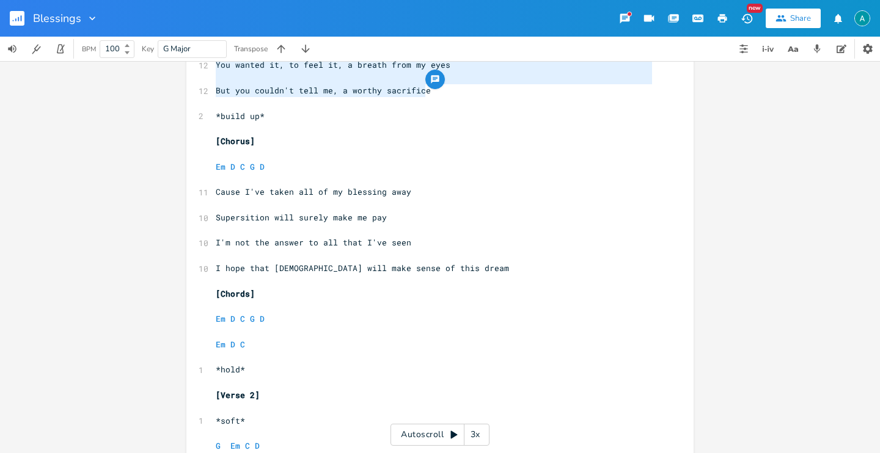
scroll to position [800, 0]
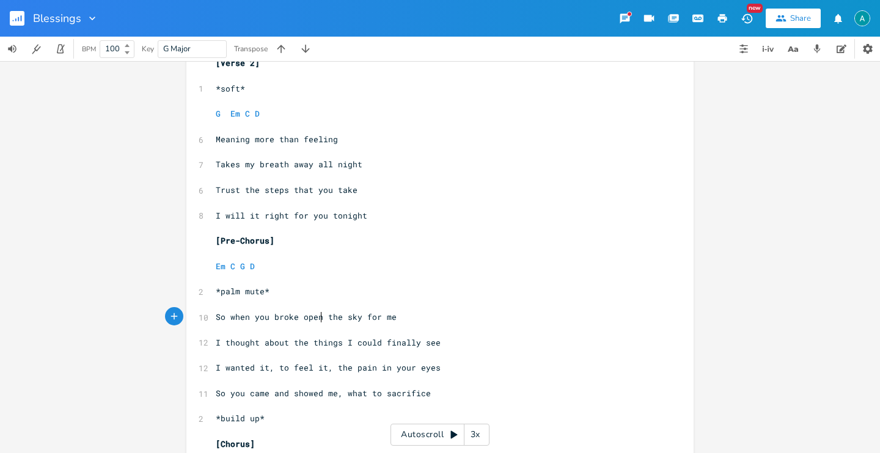
click at [316, 314] on span "So when you broke open the sky for me" at bounding box center [306, 317] width 181 height 11
type textarea "open"
click at [316, 314] on span "So when you broke open the sky for me" at bounding box center [306, 317] width 181 height 11
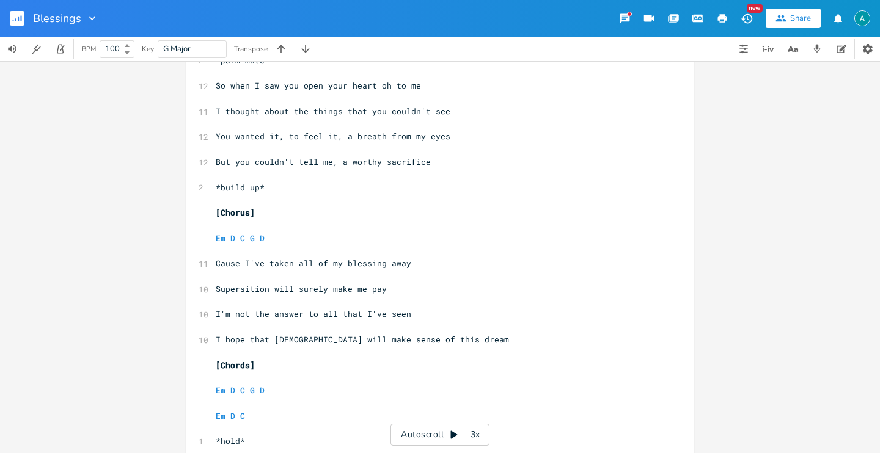
scroll to position [379, 0]
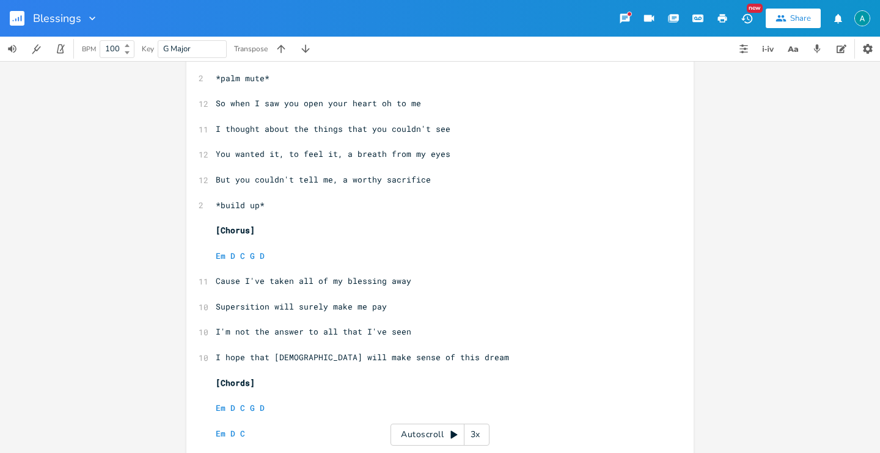
click at [224, 110] on pre "​" at bounding box center [433, 116] width 441 height 13
click at [236, 106] on span "So when I saw you open your heart oh to me" at bounding box center [318, 103] width 205 height 11
click at [237, 105] on span "So when I saw you open your heart oh to me" at bounding box center [318, 103] width 205 height 11
type textarea "So when I saw you open your heart oh to me"
click at [237, 106] on span "So when I saw you open your heart oh to me" at bounding box center [318, 103] width 205 height 11
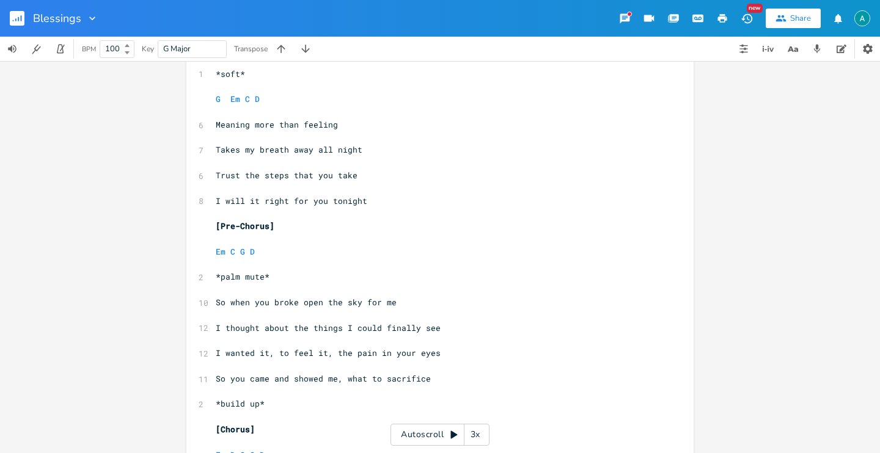
scroll to position [922, 0]
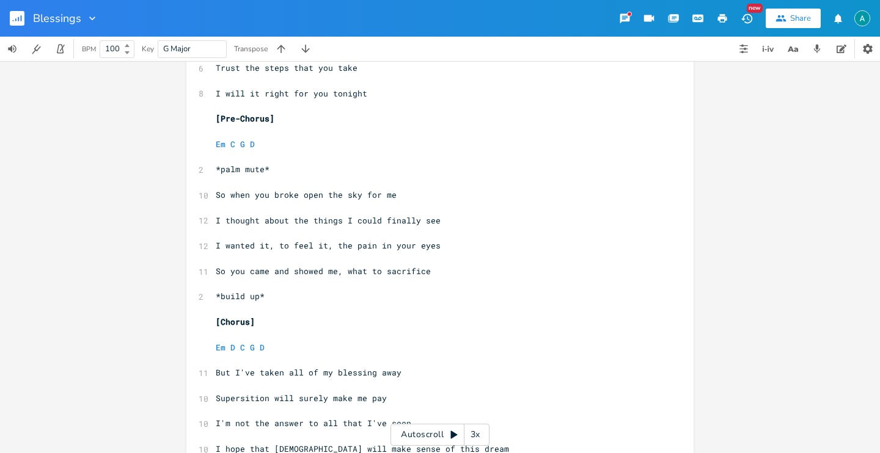
click at [243, 195] on span "So when you broke open the sky for me" at bounding box center [306, 194] width 181 height 11
type textarea "So when you broke open the sky for me"
click at [243, 195] on span "So when you broke open the sky for me" at bounding box center [306, 194] width 181 height 11
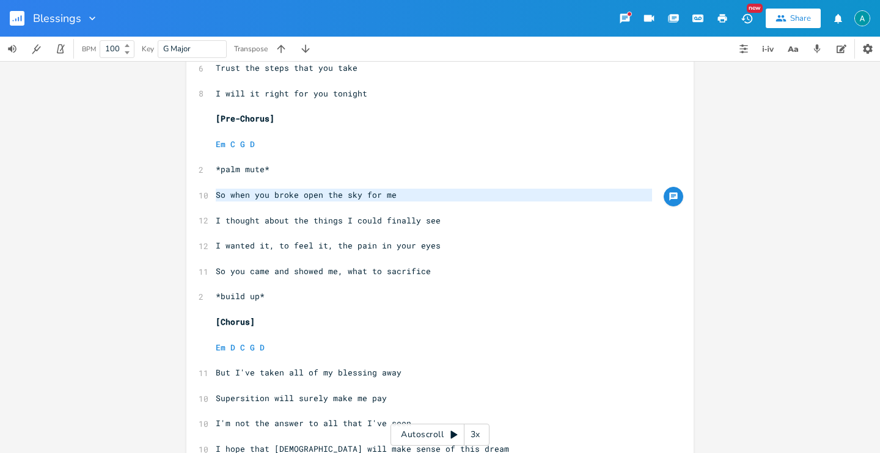
paste textarea
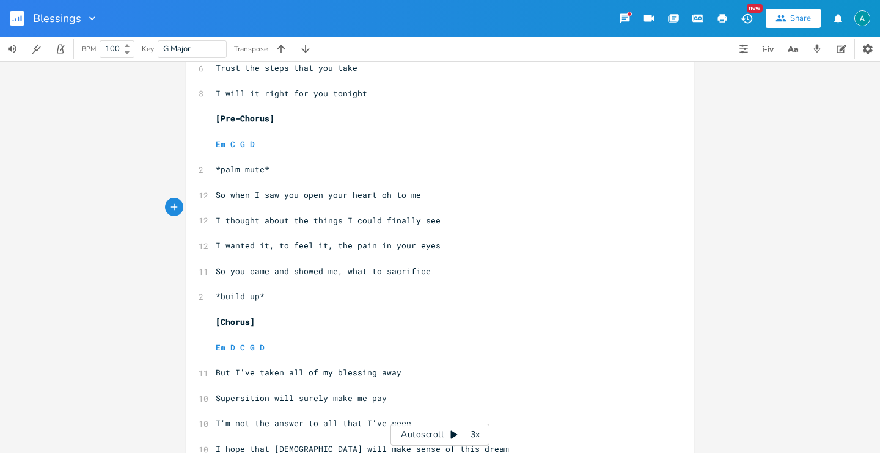
click at [266, 192] on span "So when I saw you open your heart oh to me" at bounding box center [318, 194] width 205 height 11
type textarea "saw"
click at [267, 192] on span "So when I saw you open your heart oh to me" at bounding box center [318, 194] width 205 height 11
type textarea "finally"
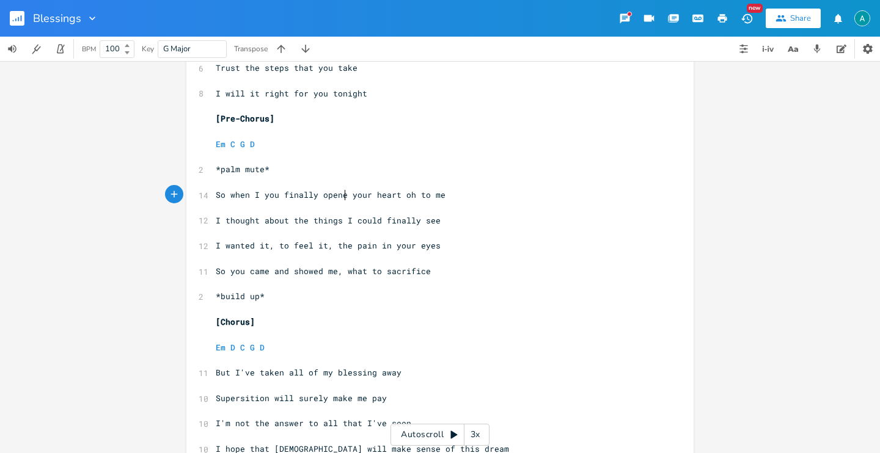
type textarea "ed"
click at [406, 195] on span "So when I you finally opened your heart oh to me" at bounding box center [333, 194] width 235 height 11
type textarea "oh"
click at [406, 195] on span "So when I you finally opened your heart oh to me" at bounding box center [333, 194] width 235 height 11
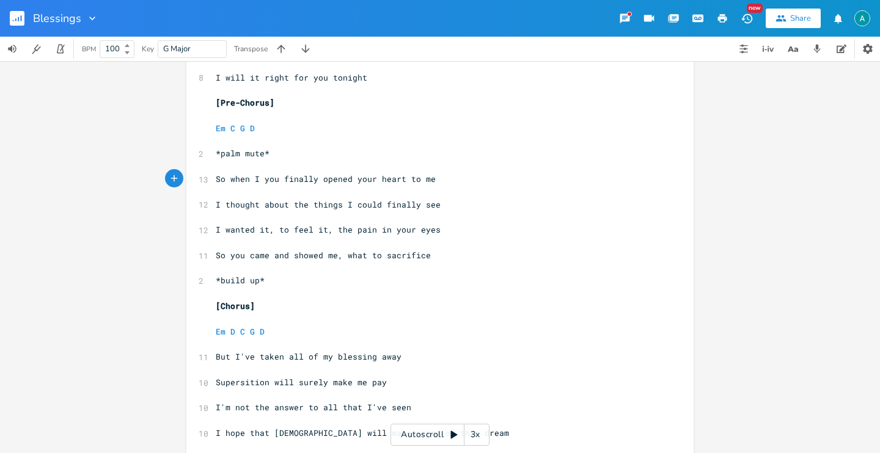
scroll to position [935, 0]
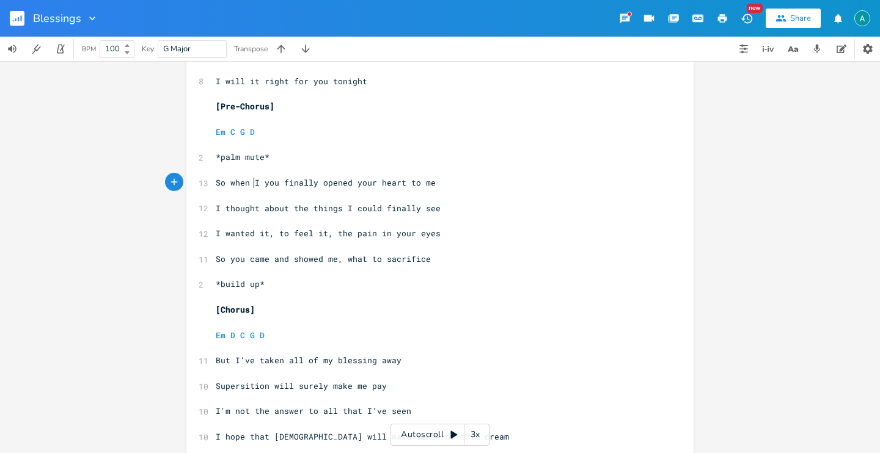
click at [250, 180] on span "So when I you finally opened your heart to me" at bounding box center [326, 182] width 220 height 11
type textarea "I"
click at [250, 180] on span "So when I you finally opened your heart to me" at bounding box center [326, 182] width 220 height 11
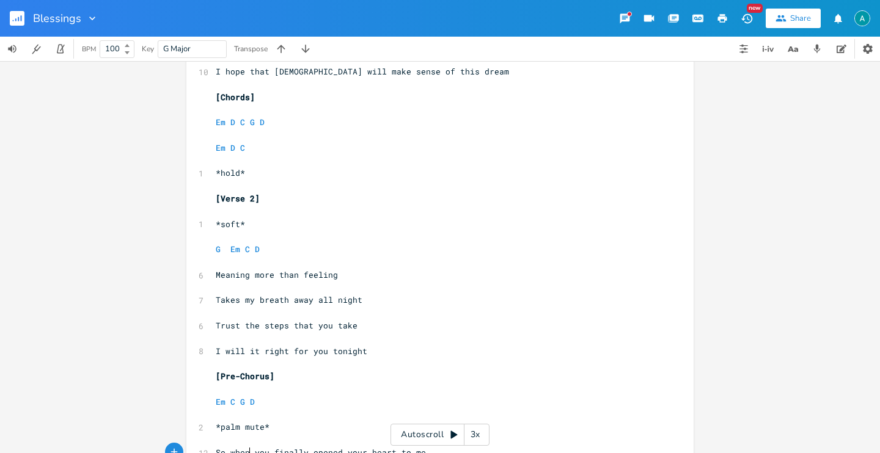
scroll to position [696, 0]
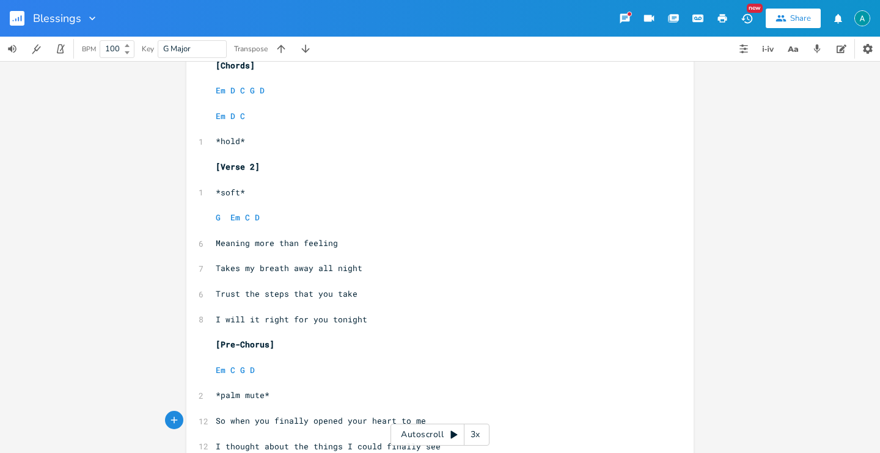
click at [249, 322] on span "I will it right for you tonight" at bounding box center [291, 319] width 151 height 11
type textarea "it"
click at [249, 322] on span "I will it right for you tonight" at bounding box center [291, 319] width 151 height 11
click at [244, 323] on span "I will it right for you tonight" at bounding box center [291, 319] width 151 height 11
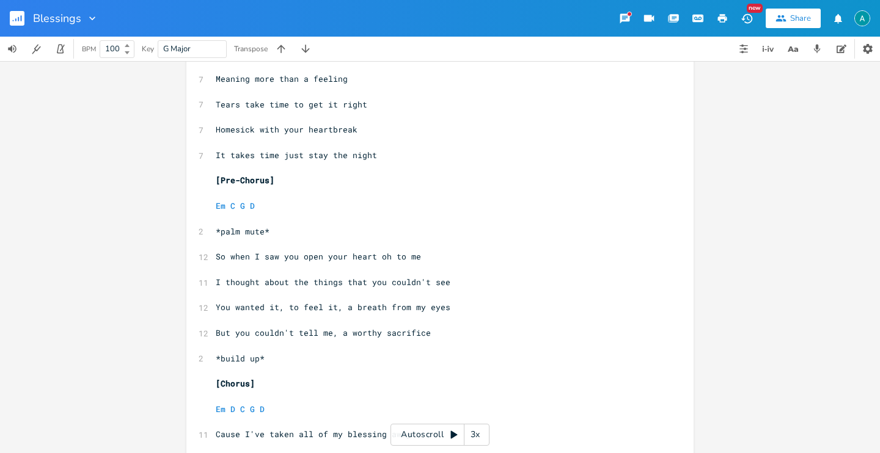
scroll to position [227, 0]
type textarea "set"
click at [10, 23] on icon "button" at bounding box center [17, 18] width 15 height 15
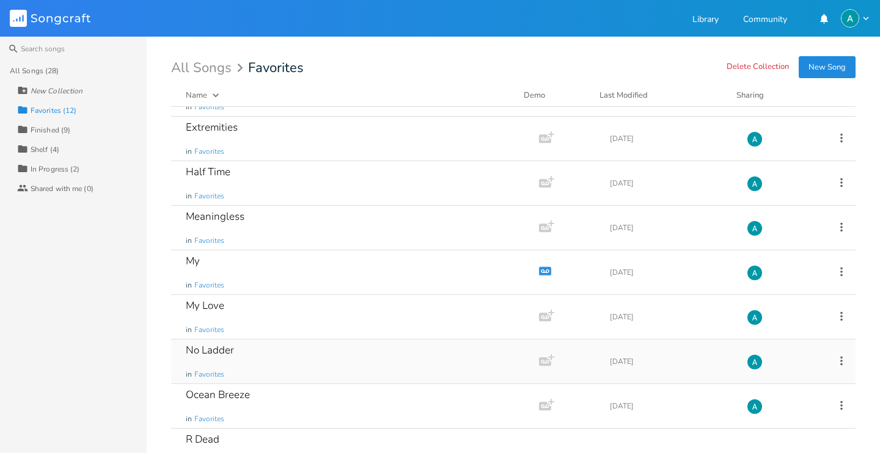
scroll to position [94, 0]
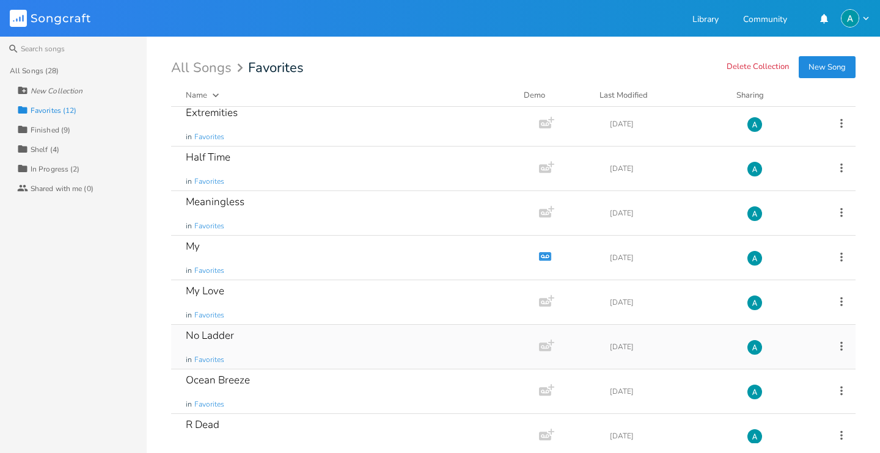
click at [288, 355] on div "No Ladder in Favorites" at bounding box center [353, 347] width 334 height 44
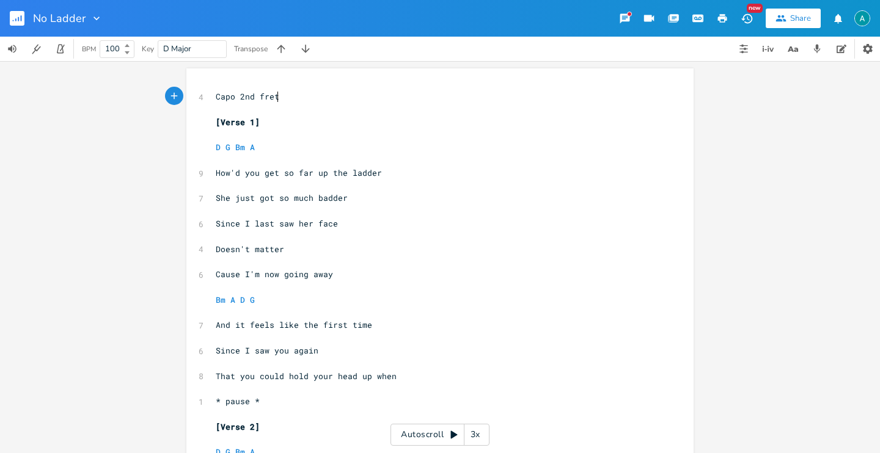
click at [421, 439] on div "Autoscroll 3x" at bounding box center [439, 435] width 99 height 22
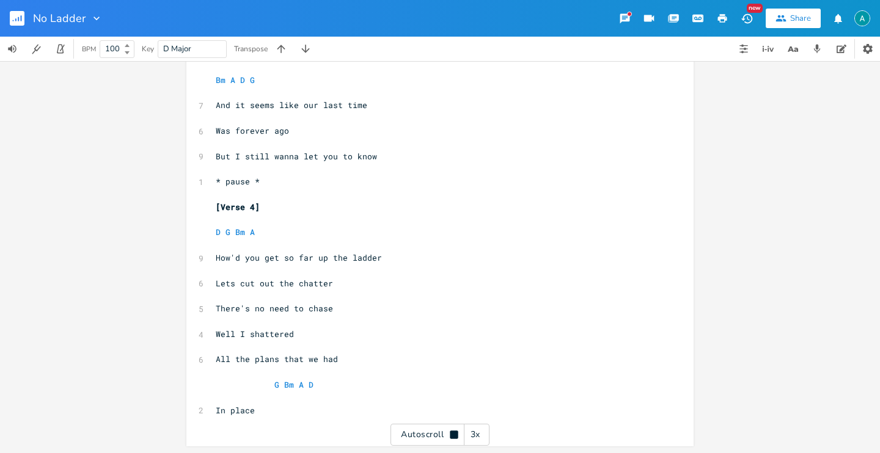
scroll to position [906, 0]
click at [794, 59] on button "button" at bounding box center [792, 49] width 24 height 24
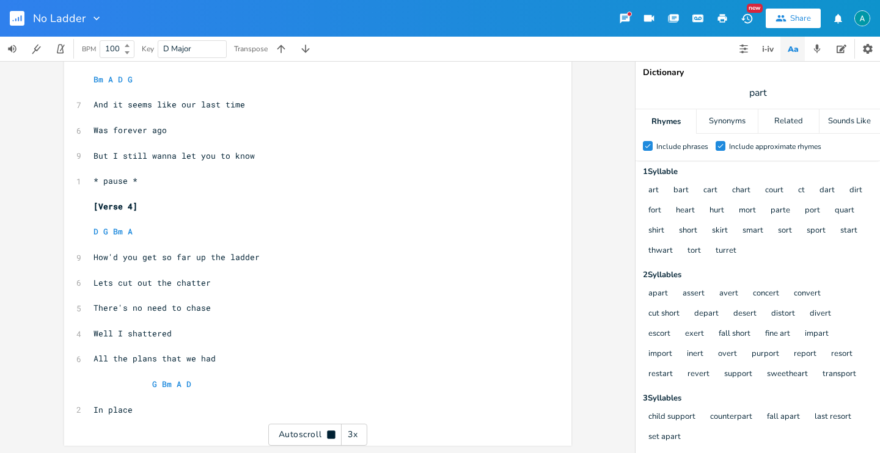
click at [796, 88] on span "part" at bounding box center [757, 93] width 244 height 22
type input "ladder"
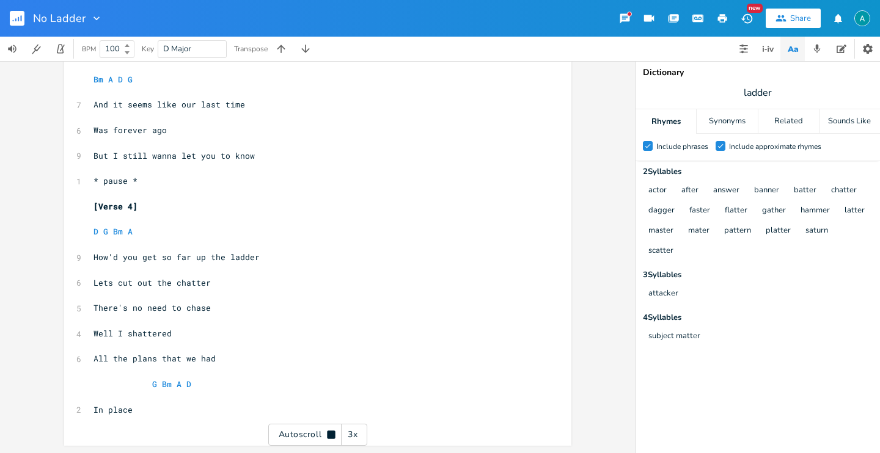
click at [752, 151] on label "Check Include approximate rhymes" at bounding box center [768, 147] width 106 height 12
click at [715, 150] on input "Check Include approximate rhymes" at bounding box center [715, 146] width 0 height 8
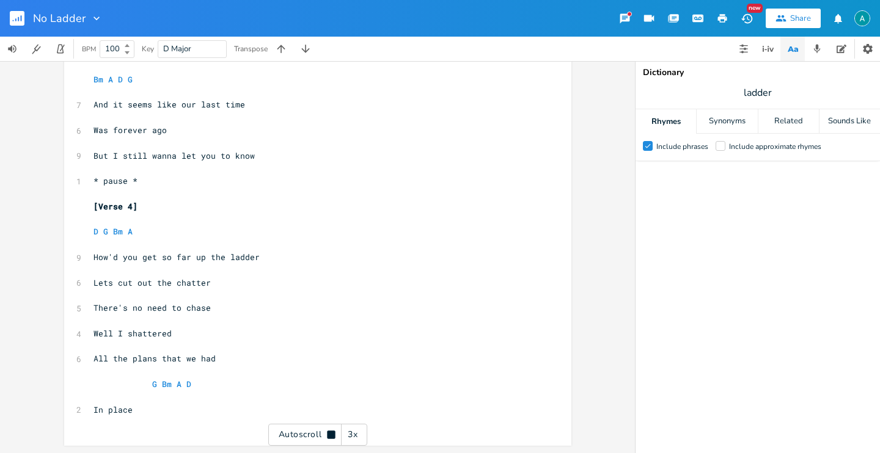
click at [752, 150] on div "Include approximate rhymes" at bounding box center [775, 146] width 92 height 7
click at [715, 150] on input "Include approximate rhymes" at bounding box center [715, 146] width 0 height 8
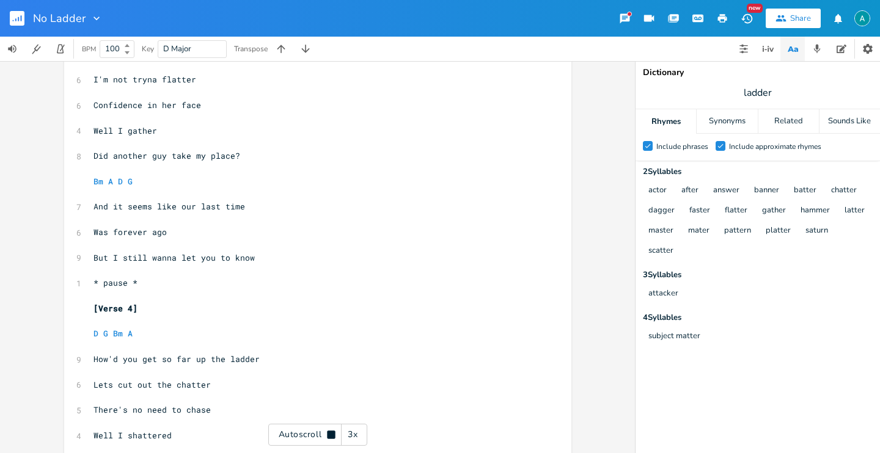
click at [307, 434] on div "Autoscroll 3x" at bounding box center [317, 435] width 99 height 22
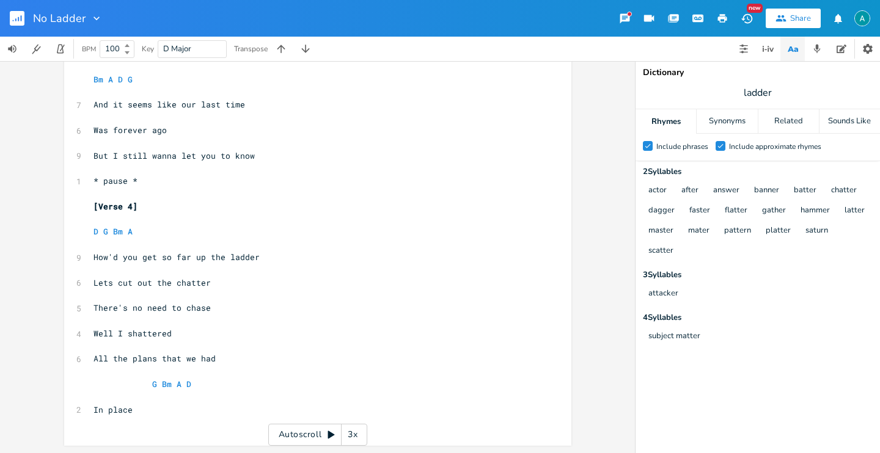
click at [158, 247] on pre "​" at bounding box center [311, 244] width 441 height 13
click at [164, 253] on span "How'd you get so far up the ladder" at bounding box center [176, 257] width 166 height 11
type textarea "How'd you get so far up the ladder"
click at [164, 253] on span "How'd you get so far up the ladder" at bounding box center [176, 257] width 166 height 11
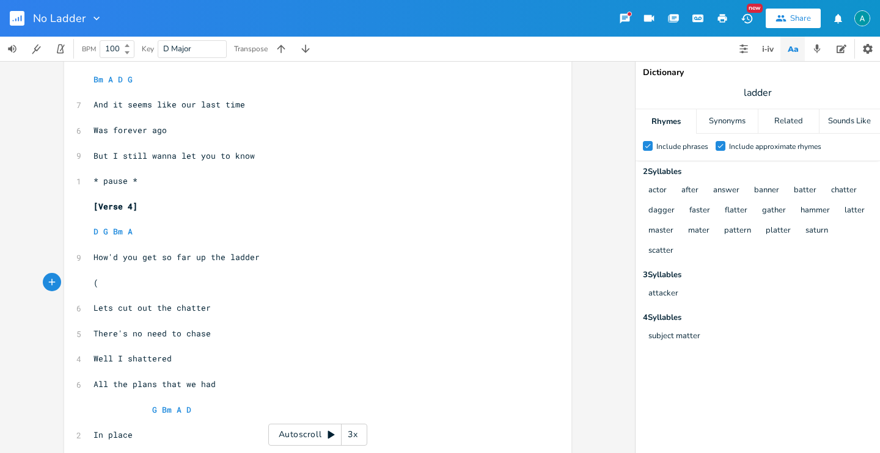
type textarea "("
type textarea "Do I need to ask, what's the a"
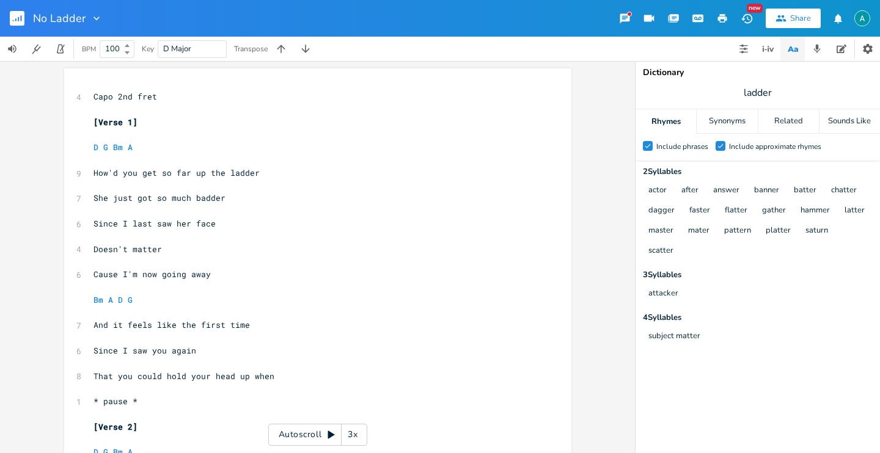
scroll to position [0, 0]
type textarea "matter?)"
click at [293, 426] on div "Autoscroll 3x" at bounding box center [317, 435] width 99 height 22
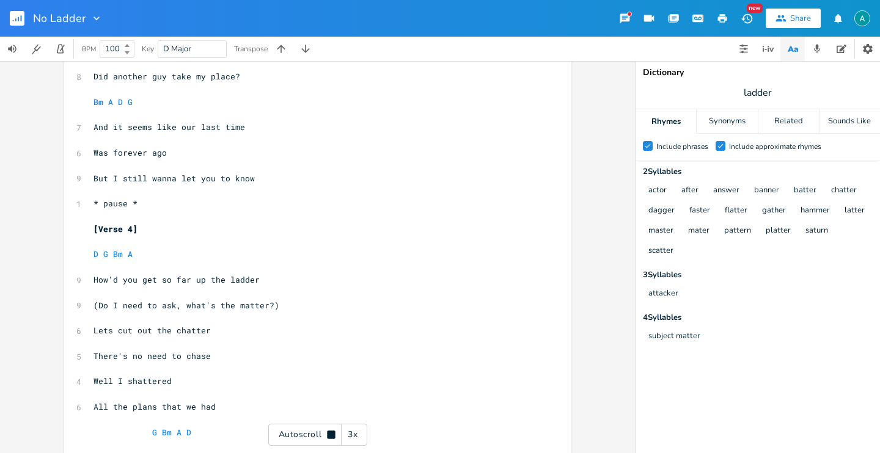
scroll to position [932, 0]
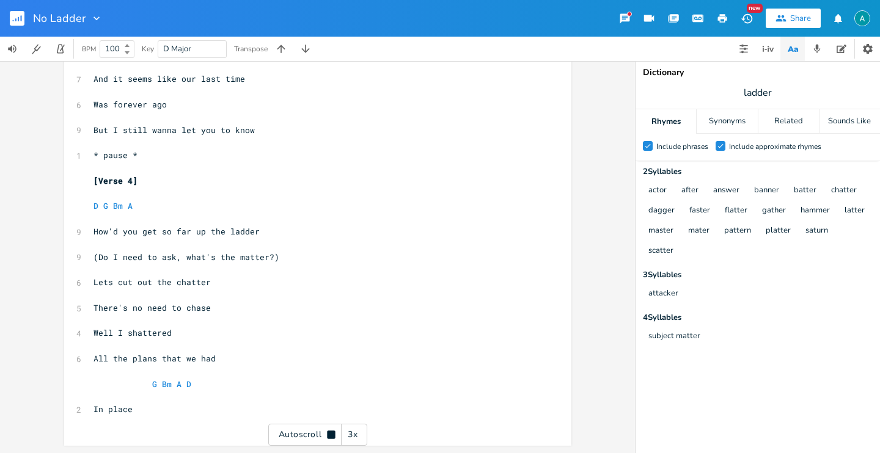
click at [97, 257] on span "(Do I need to ask, what's the matter?)" at bounding box center [186, 257] width 186 height 11
type textarea "Do"
click at [97, 257] on span "(Do I need to ask, what's the matter?)" at bounding box center [186, 257] width 186 height 11
click at [120, 261] on span "(Do I need to ask, what's the matter?)" at bounding box center [186, 257] width 186 height 11
drag, startPoint x: 151, startPoint y: 259, endPoint x: 95, endPoint y: 253, distance: 56.5
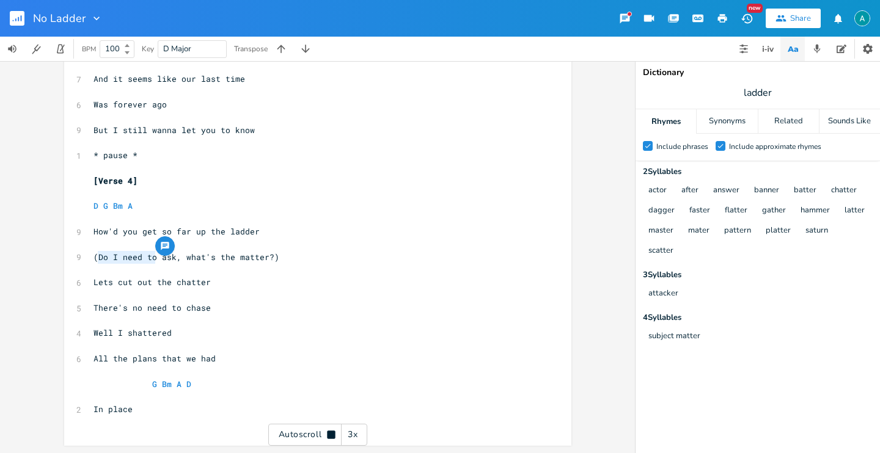
click at [95, 253] on span "(Do I need to ask, what's the matter?)" at bounding box center [186, 257] width 186 height 11
type textarea "Should I"
click at [12, 17] on rect "button" at bounding box center [17, 18] width 15 height 15
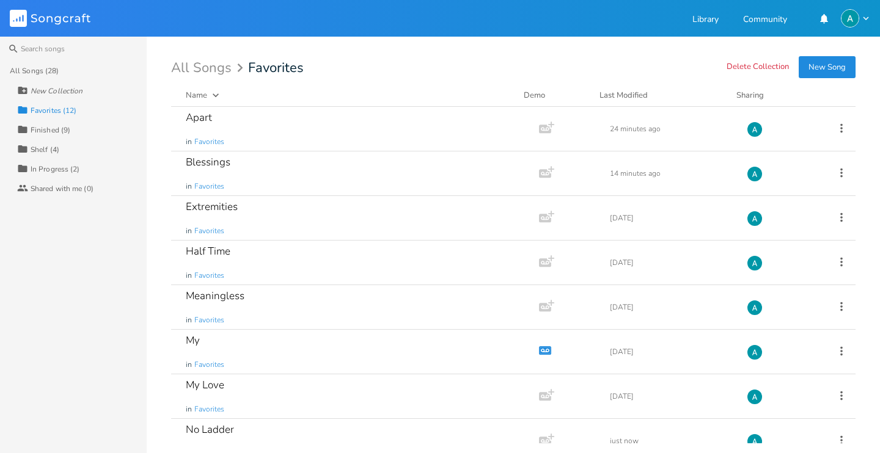
click at [12, 10] on rect at bounding box center [18, 18] width 17 height 17
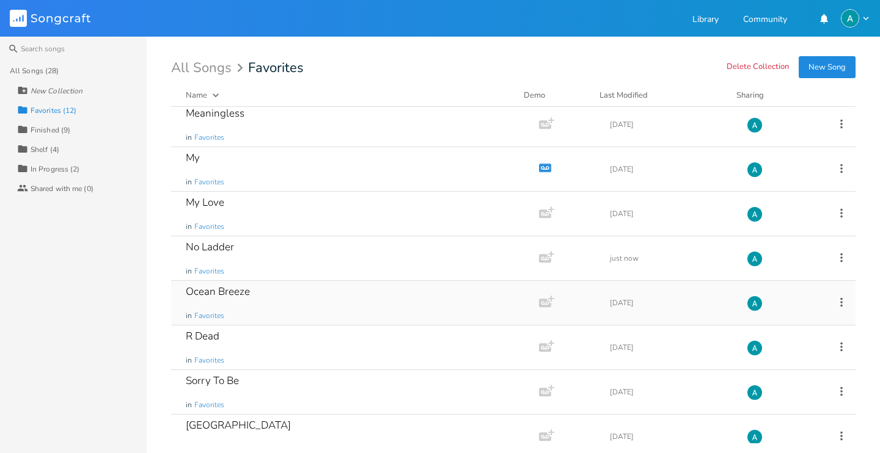
scroll to position [199, 0]
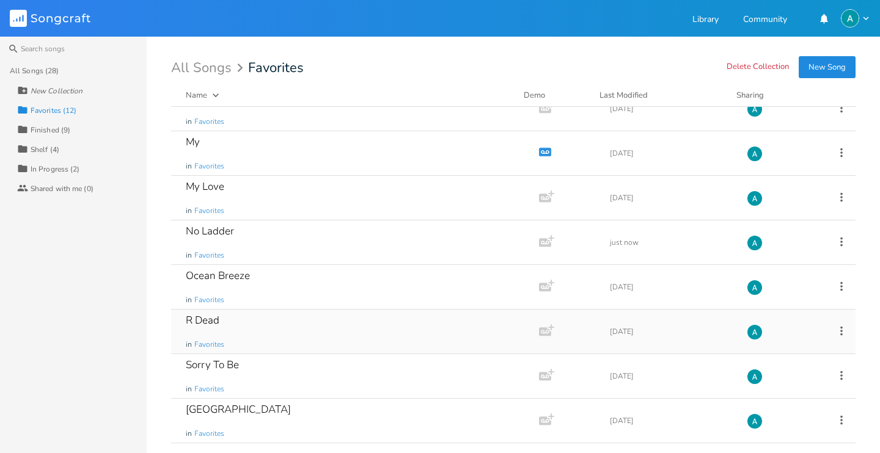
click at [266, 317] on div "R Dead in Favorites" at bounding box center [353, 332] width 334 height 44
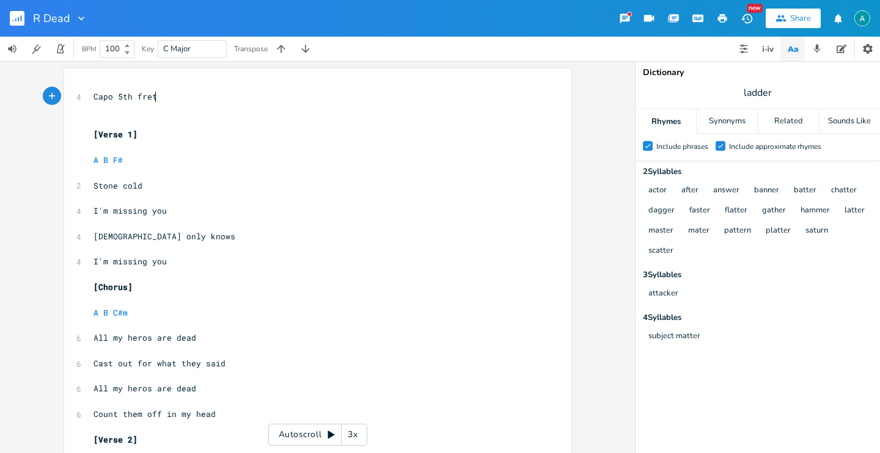
click at [290, 424] on div "xxxxxxxxxx 4 Capo 5th fret ​ ​ [Verse 1] ​ A B F# ​ 2 Stone cold ​ 4 I'm missin…" at bounding box center [317, 257] width 635 height 392
click at [283, 426] on div "Autoscroll 3x" at bounding box center [317, 435] width 99 height 22
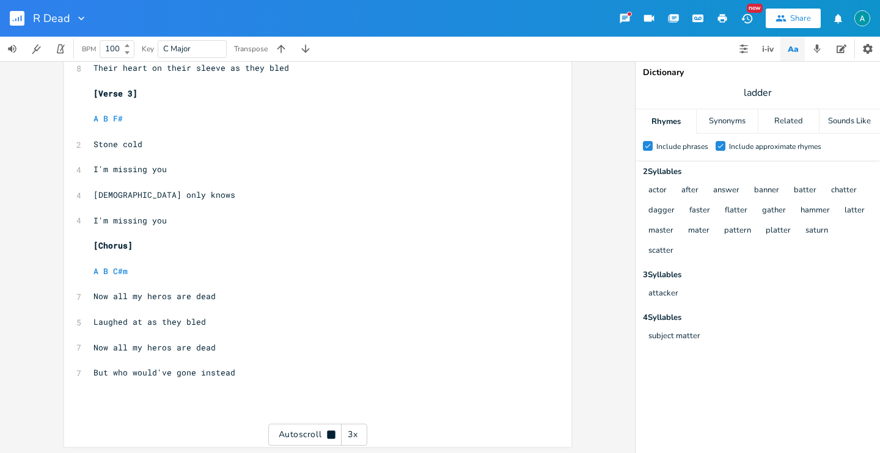
scroll to position [652, 0]
click at [315, 434] on div "Autoscroll 3x" at bounding box center [317, 435] width 99 height 22
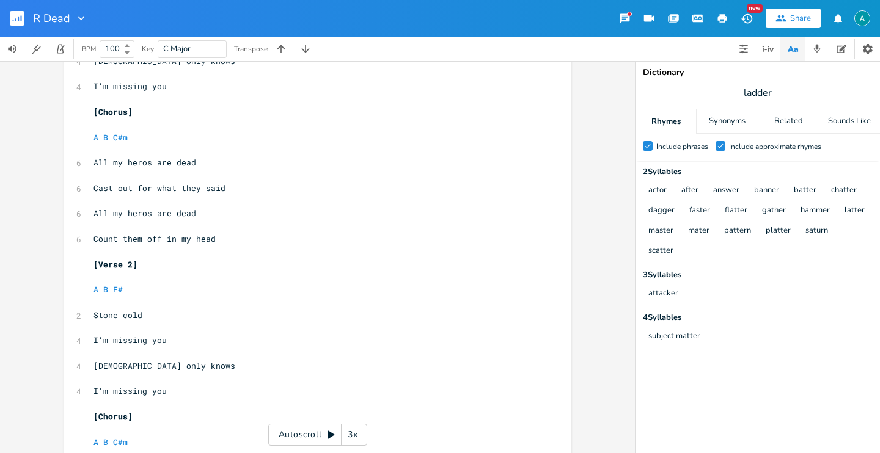
scroll to position [0, 0]
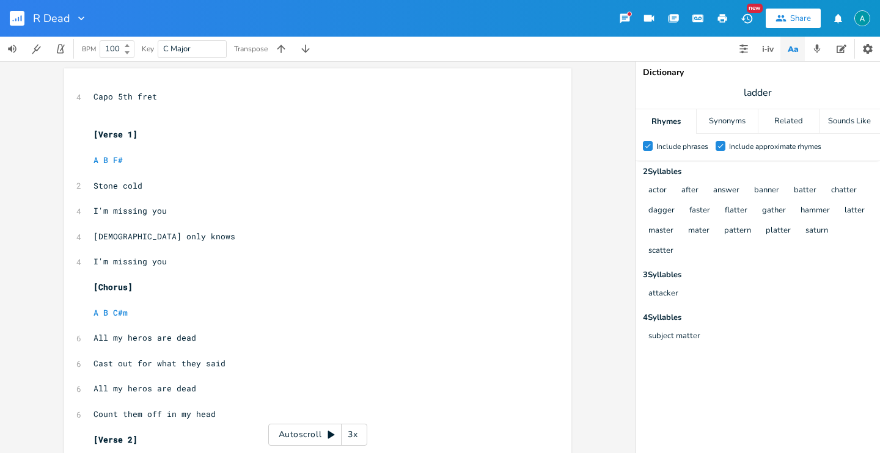
click at [20, 18] on rect "button" at bounding box center [17, 18] width 15 height 15
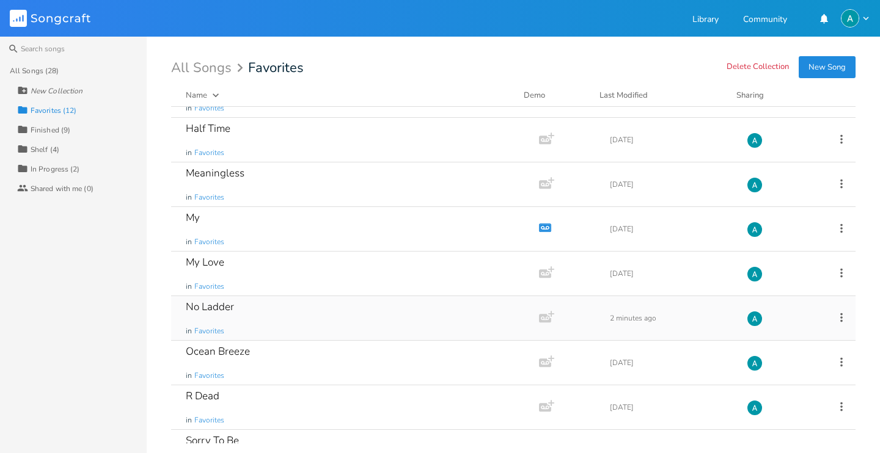
scroll to position [199, 0]
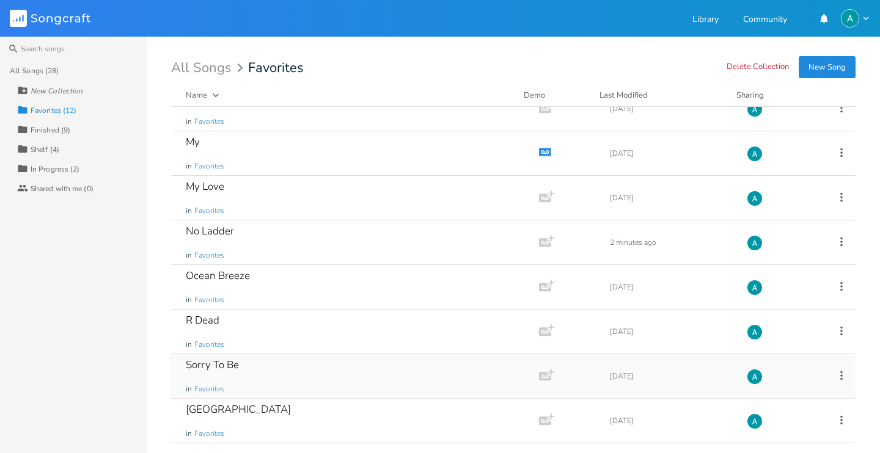
click at [305, 364] on div "Sorry To Be in Favorites" at bounding box center [353, 376] width 334 height 44
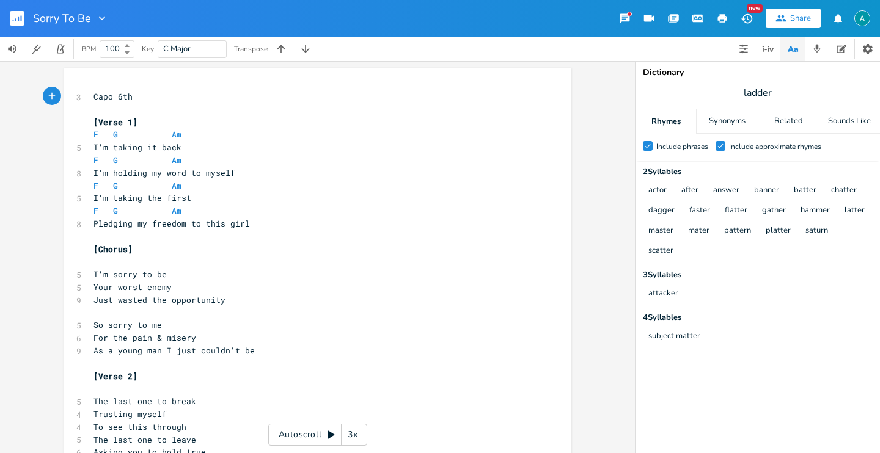
click at [789, 48] on icon "button" at bounding box center [792, 49] width 15 height 15
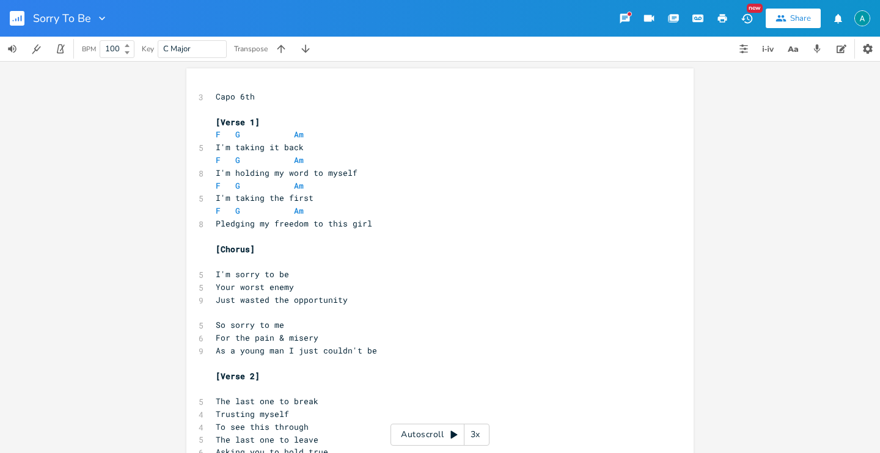
click at [10, 20] on div "Sorry To Be" at bounding box center [54, 18] width 108 height 37
click at [16, 17] on rect "button" at bounding box center [17, 18] width 15 height 15
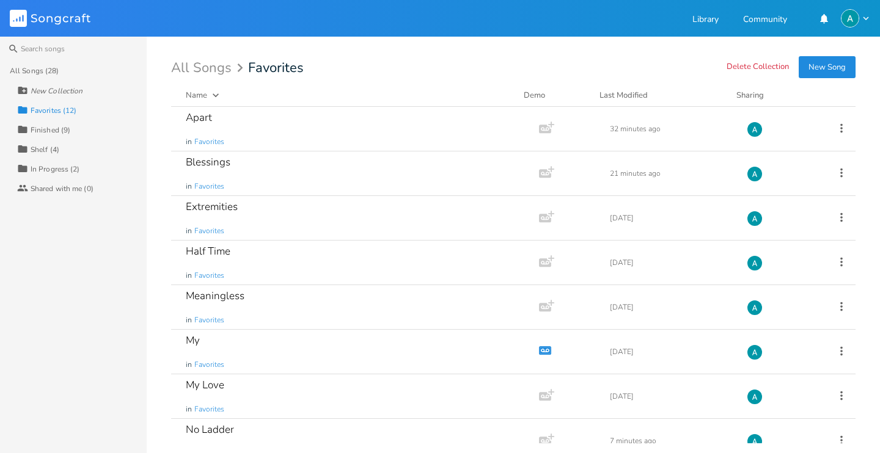
click at [136, 217] on div "All Songs (28) New Collection Collection Favorites (12) Collection Finished (9)…" at bounding box center [73, 257] width 147 height 392
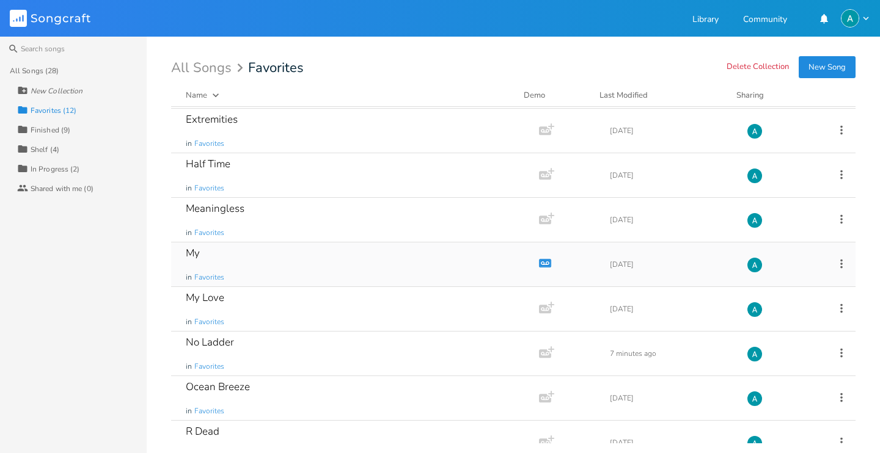
scroll to position [199, 0]
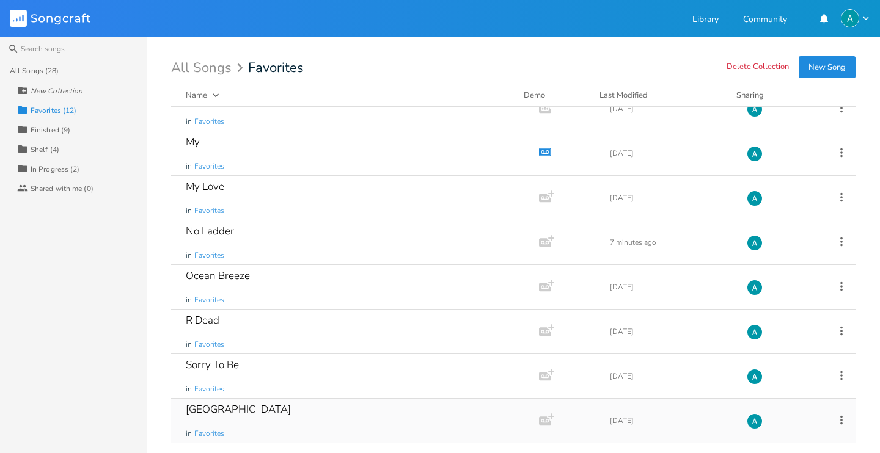
click at [275, 406] on div "South Sea in Favorites" at bounding box center [353, 421] width 334 height 44
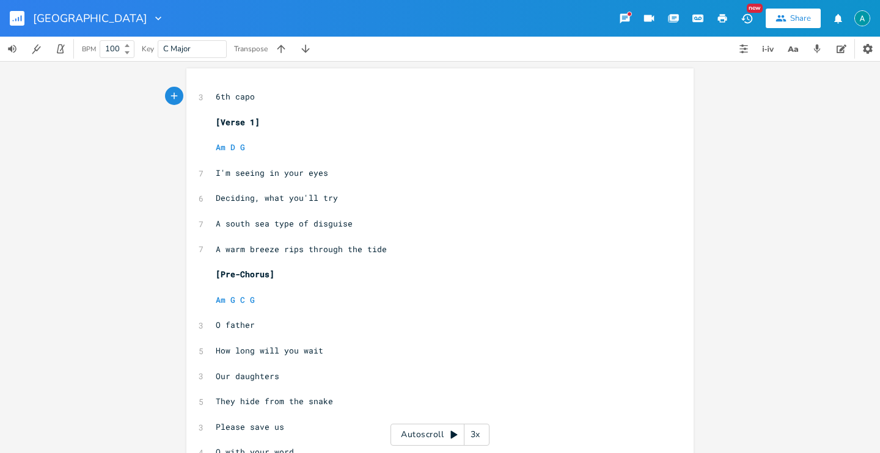
click at [417, 432] on div "Autoscroll 3x" at bounding box center [439, 435] width 99 height 22
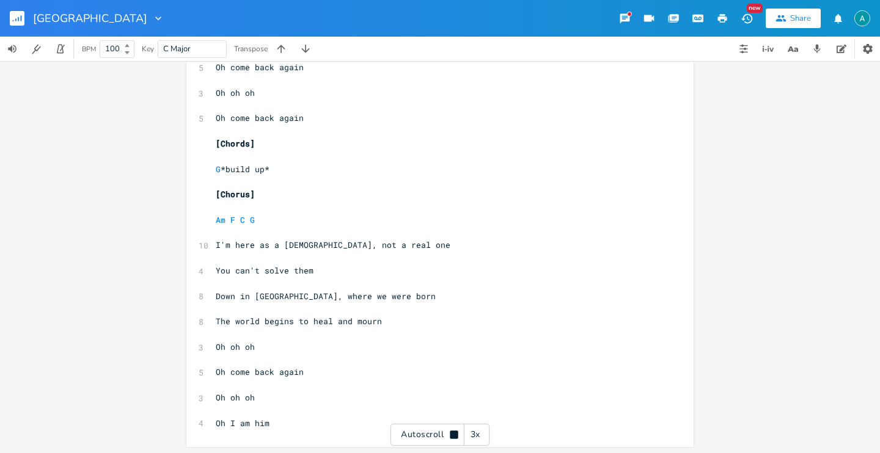
scroll to position [1326, 0]
click at [237, 414] on pre "​" at bounding box center [433, 409] width 441 height 13
click at [237, 422] on span "Oh I am him" at bounding box center [243, 422] width 54 height 11
type textarea "Oh I am him"
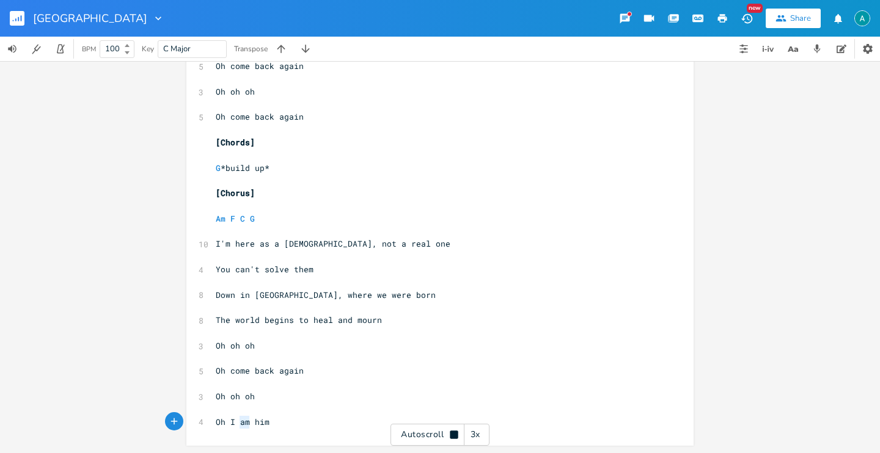
click at [237, 422] on span "Oh I am him" at bounding box center [243, 422] width 54 height 11
click at [241, 119] on span "Oh come back again" at bounding box center [260, 116] width 88 height 11
type textarea "Oh come back again"
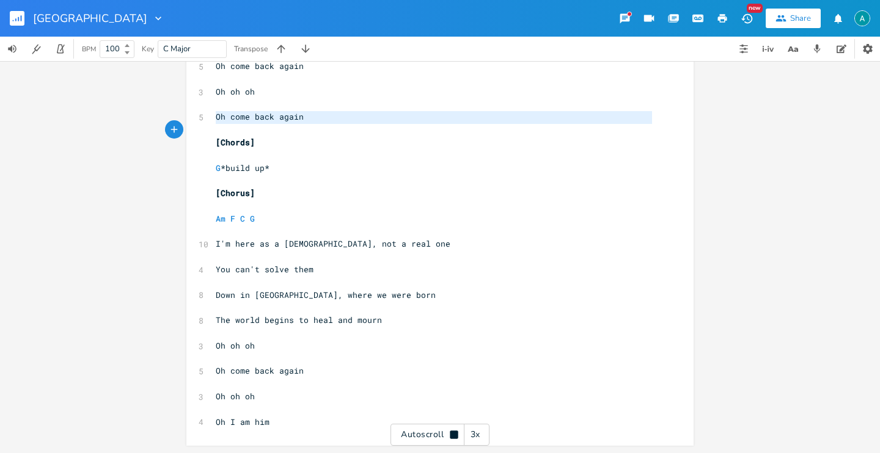
click at [241, 119] on span "Oh come back again" at bounding box center [260, 116] width 88 height 11
paste textarea
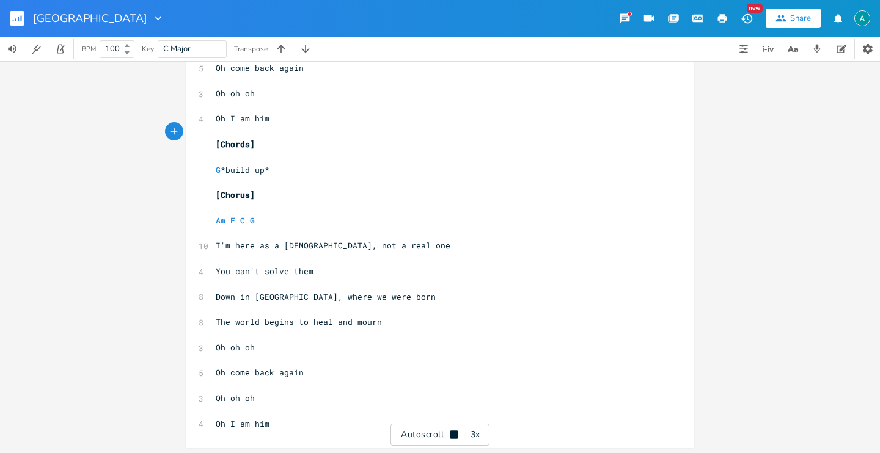
click at [426, 426] on div "Autoscroll 3x" at bounding box center [439, 435] width 99 height 22
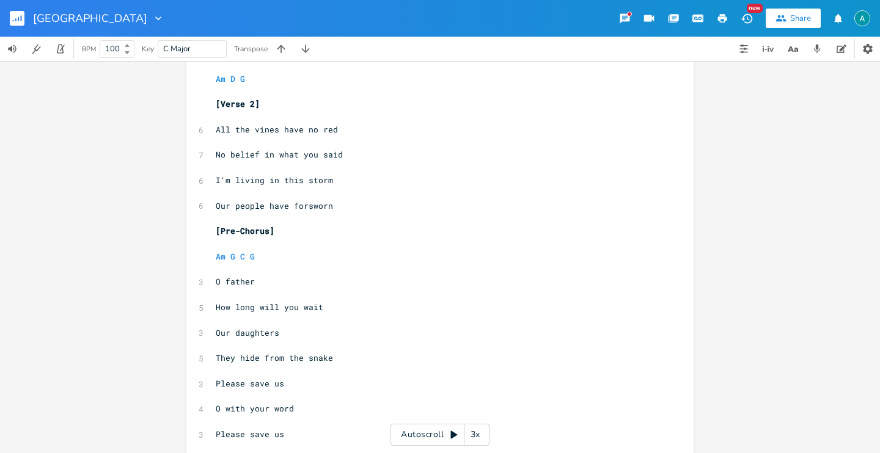
scroll to position [442, 0]
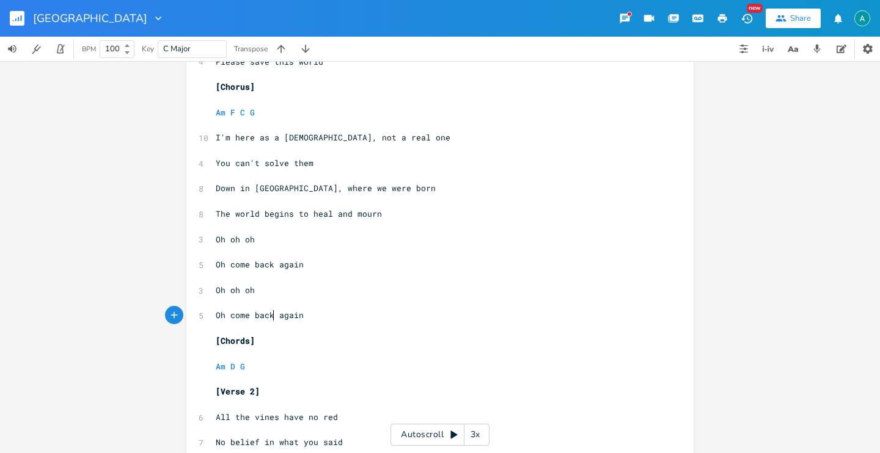
click at [268, 313] on span "Oh come back again" at bounding box center [260, 315] width 88 height 11
type textarea "Oh come back again"
click at [268, 313] on span "Oh come back again" at bounding box center [260, 315] width 88 height 11
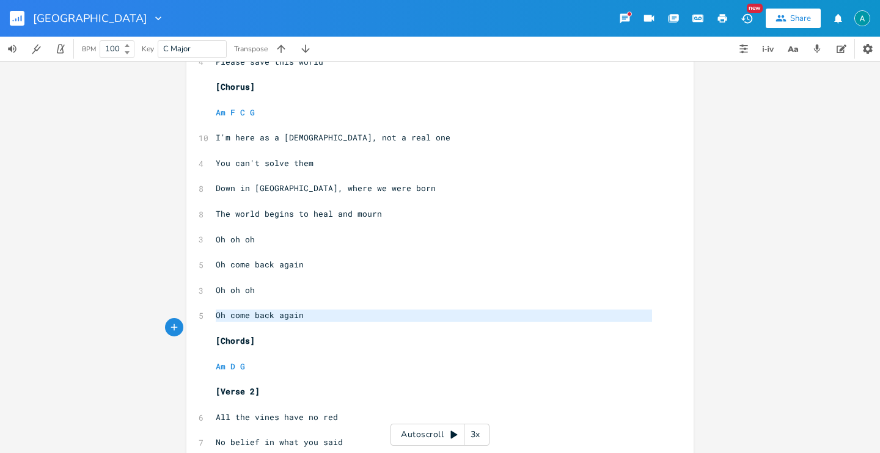
paste textarea
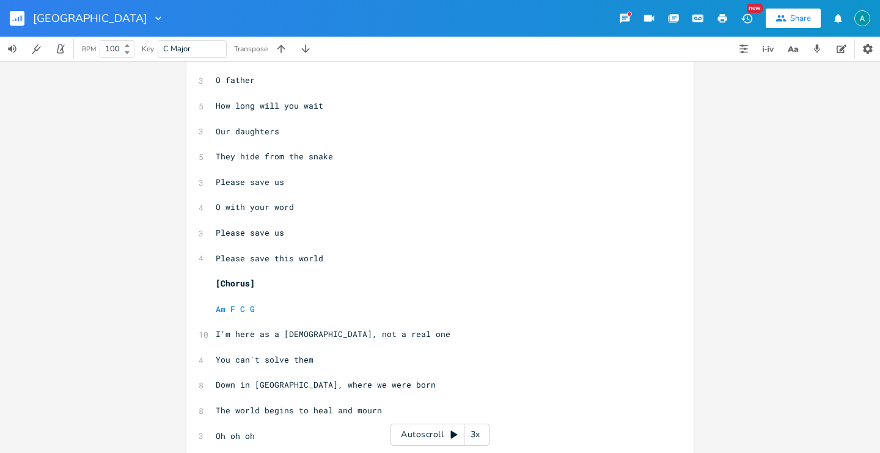
scroll to position [0, 0]
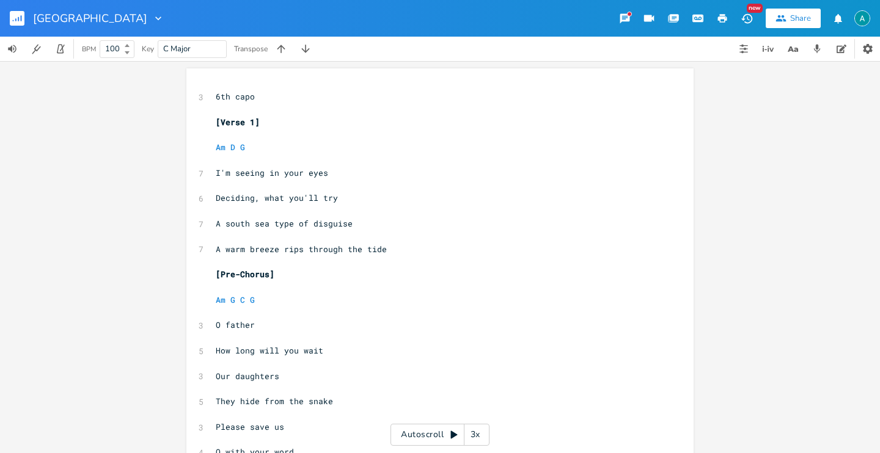
click at [13, 27] on button "button" at bounding box center [22, 18] width 24 height 29
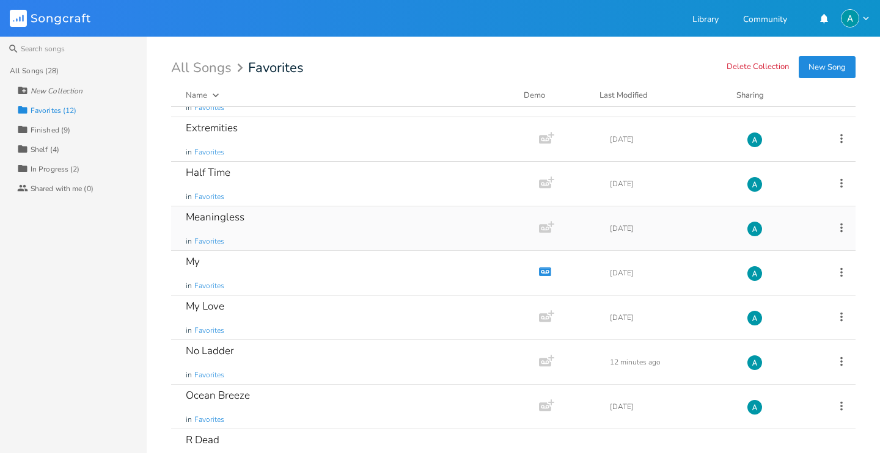
scroll to position [199, 0]
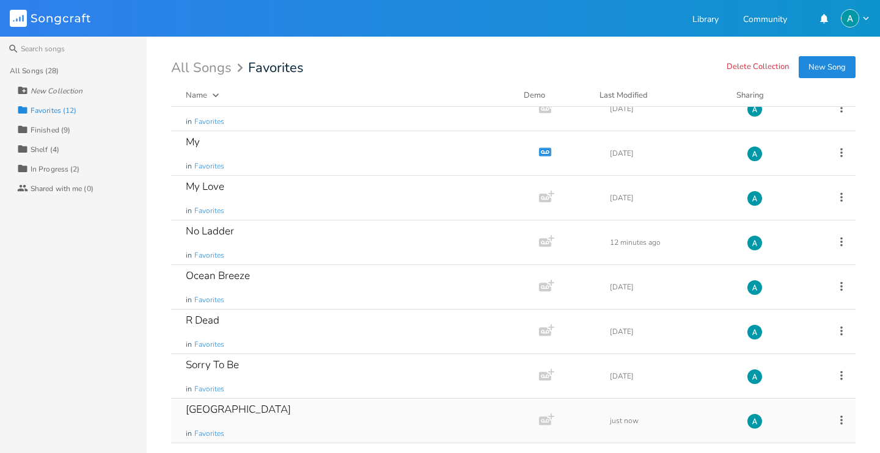
click at [307, 408] on div "South Sea in Favorites" at bounding box center [353, 421] width 334 height 44
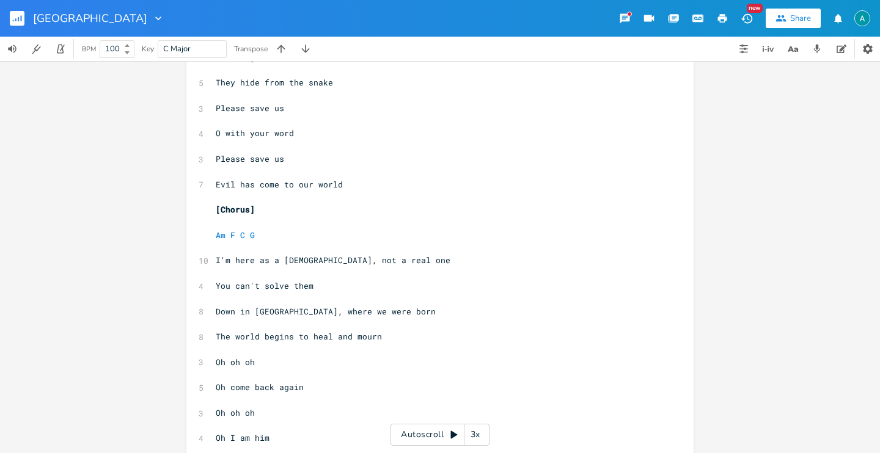
scroll to position [1137, 0]
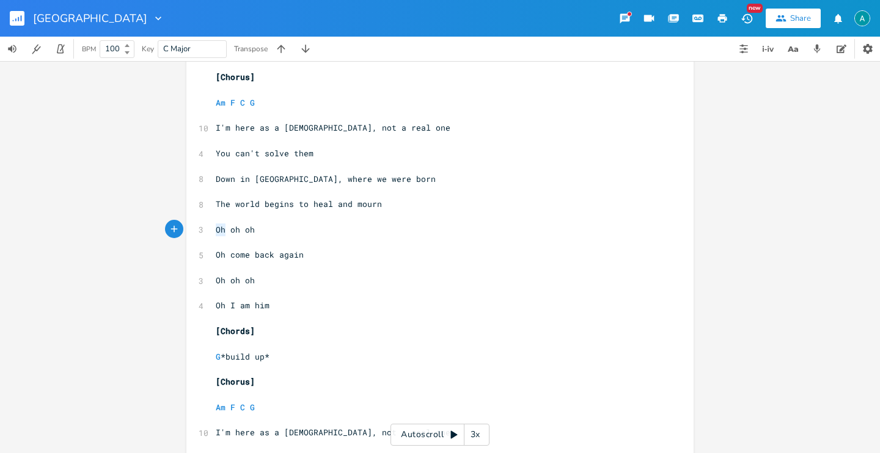
type textarea "Oh oh oh"
drag, startPoint x: 211, startPoint y: 233, endPoint x: 232, endPoint y: 238, distance: 21.2
type textarea "Oh come back again"
drag, startPoint x: 351, startPoint y: 270, endPoint x: 230, endPoint y: 247, distance: 123.0
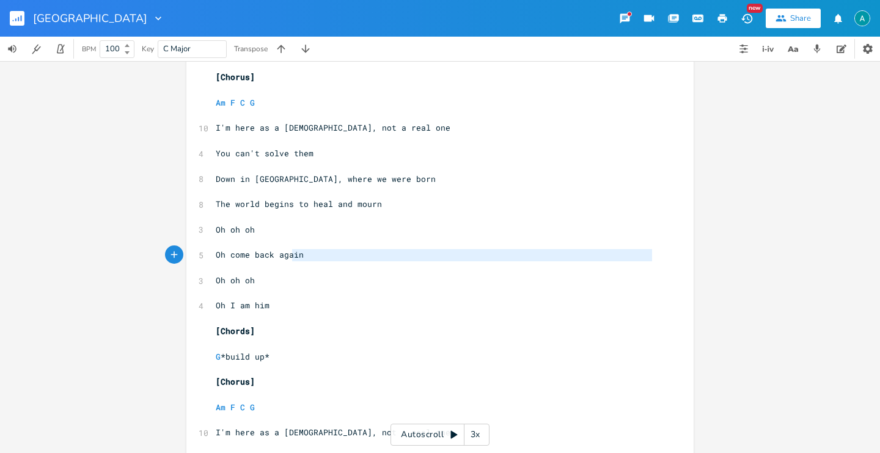
click at [340, 266] on pre "​" at bounding box center [433, 267] width 441 height 13
click at [316, 281] on pre "Oh oh oh" at bounding box center [433, 280] width 441 height 13
type textarea "Oh oh oh"
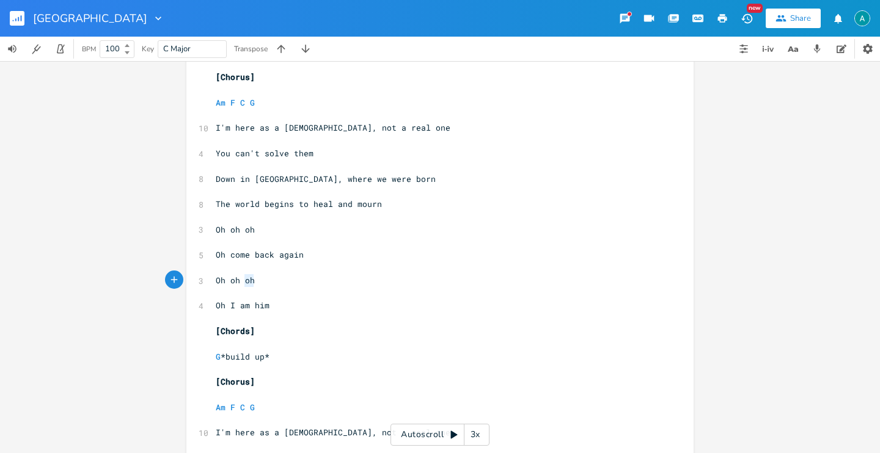
click at [316, 281] on pre "Oh oh oh" at bounding box center [433, 280] width 441 height 13
click at [308, 310] on pre "Oh I am him" at bounding box center [433, 305] width 441 height 13
type textarea "him"
click at [308, 310] on pre "Oh I am him" at bounding box center [433, 305] width 441 height 13
click at [240, 307] on span "Oh I am him" at bounding box center [243, 305] width 54 height 11
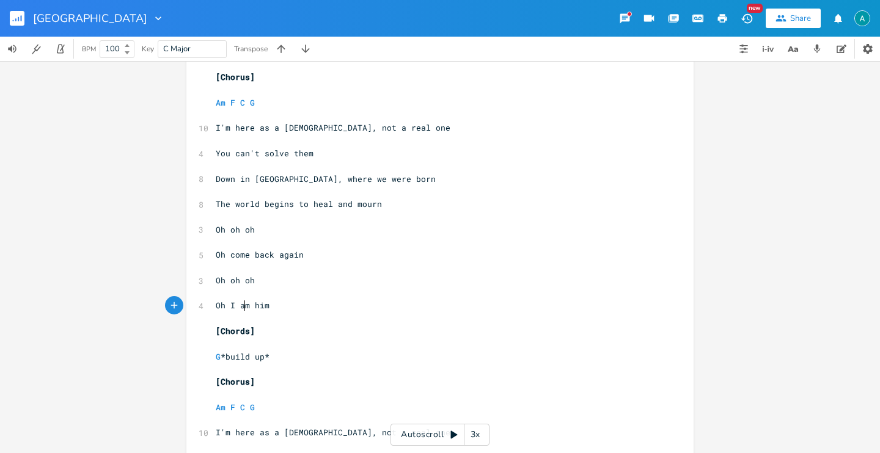
click at [236, 308] on span "Oh I am him" at bounding box center [243, 305] width 54 height 11
type textarea "Oh I am him"
click at [236, 308] on span "Oh I am him" at bounding box center [243, 305] width 54 height 11
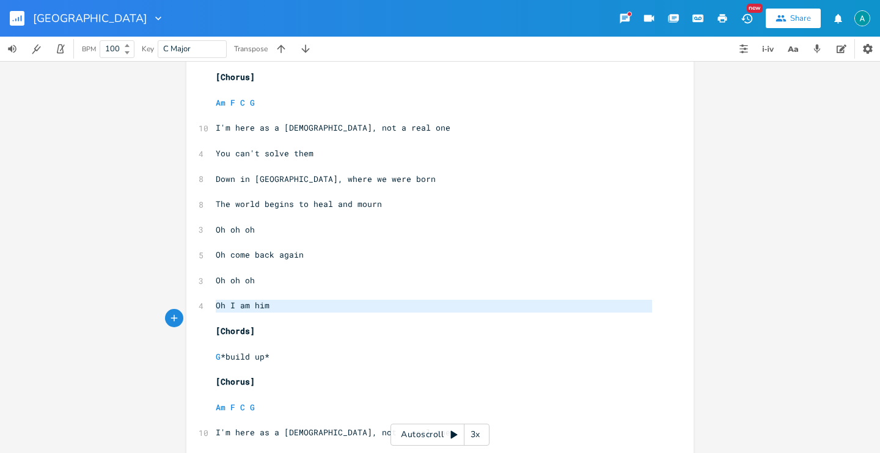
click at [236, 308] on span "Oh I am him" at bounding box center [243, 305] width 54 height 11
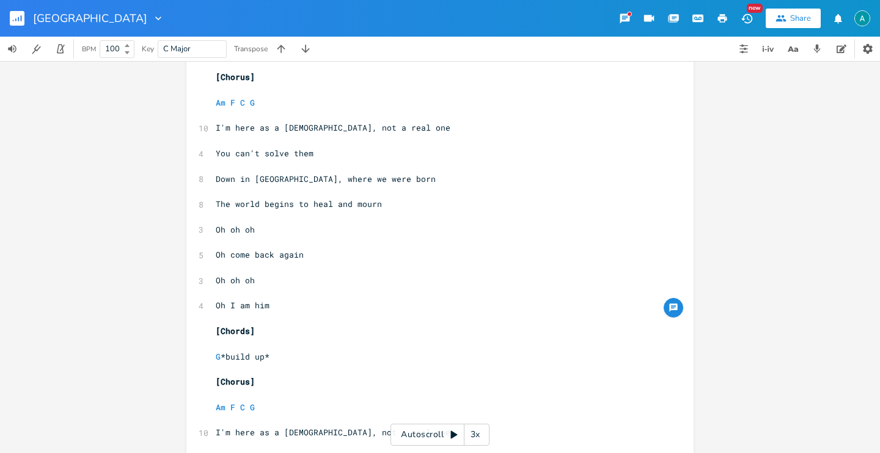
click at [285, 310] on pre "Oh I am him" at bounding box center [433, 305] width 441 height 13
type textarea "Oh I am him"
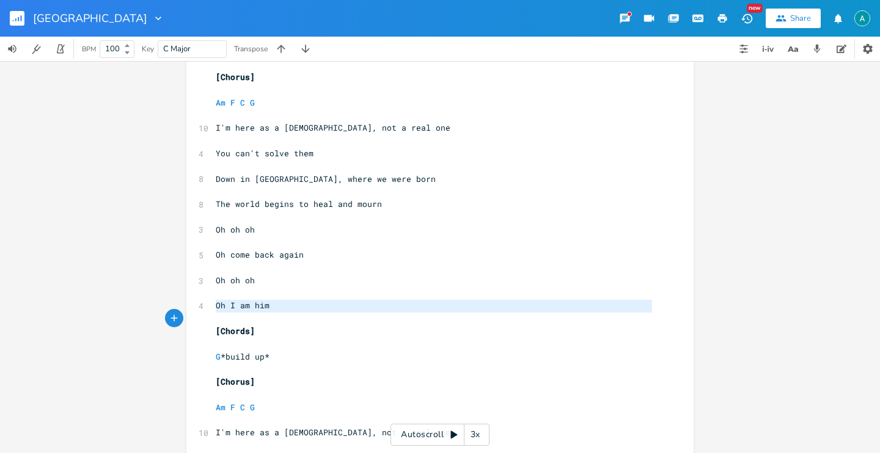
click at [285, 310] on pre "Oh I am him" at bounding box center [433, 305] width 441 height 13
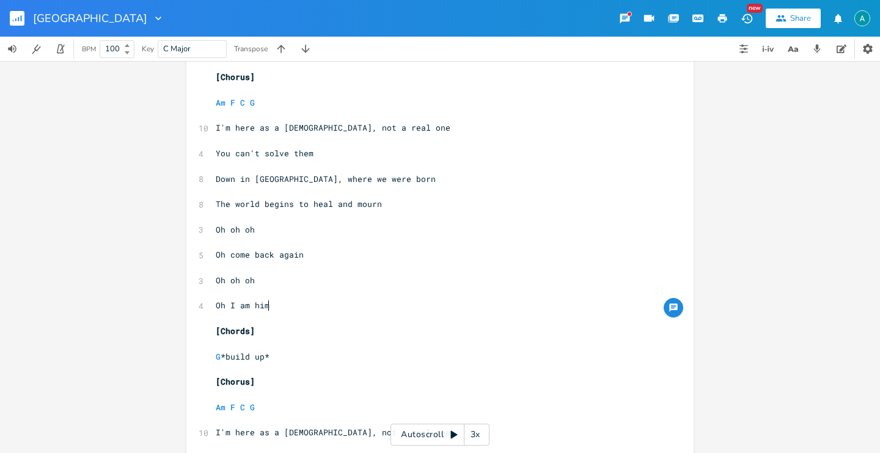
click at [291, 308] on pre "Oh I am him" at bounding box center [433, 305] width 441 height 13
type textarea "Oh I am him"
click at [291, 308] on pre "Oh I am him" at bounding box center [433, 305] width 441 height 13
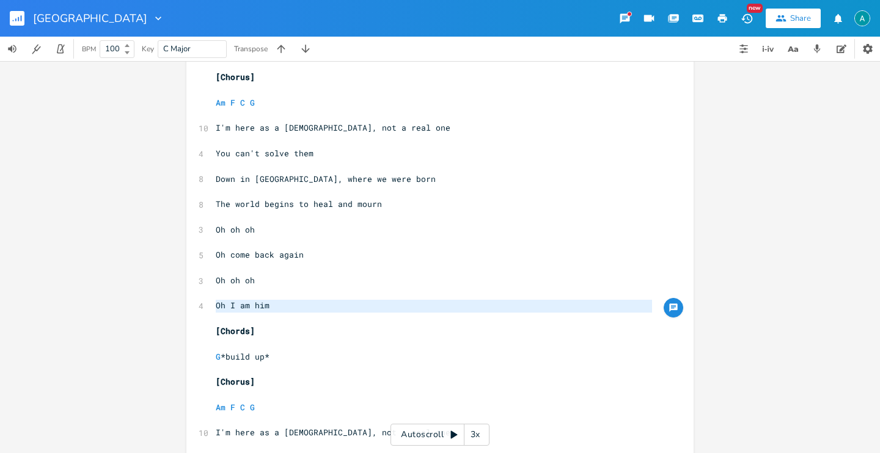
click at [291, 308] on pre "Oh I am him" at bounding box center [433, 305] width 441 height 13
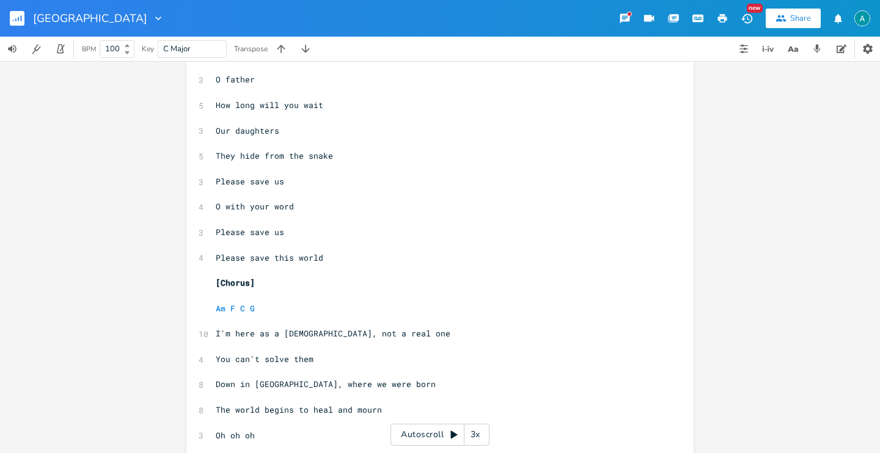
scroll to position [278, 0]
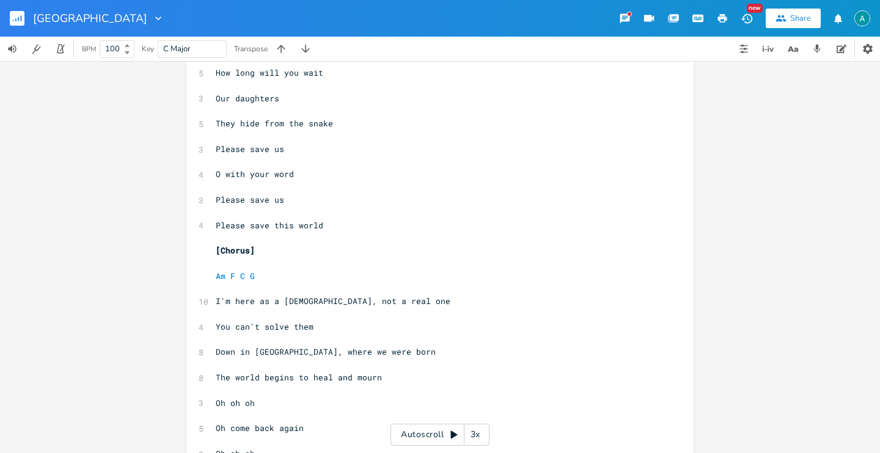
click at [288, 301] on span "I'm here as a [DEMOGRAPHIC_DATA], not a real one" at bounding box center [333, 301] width 235 height 11
type textarea "[DEMOGRAPHIC_DATA]"
click at [288, 301] on span "I'm here as a [DEMOGRAPHIC_DATA], not a real one" at bounding box center [333, 301] width 235 height 11
click at [20, 12] on rect "button" at bounding box center [17, 18] width 15 height 15
